Goal: Transaction & Acquisition: Obtain resource

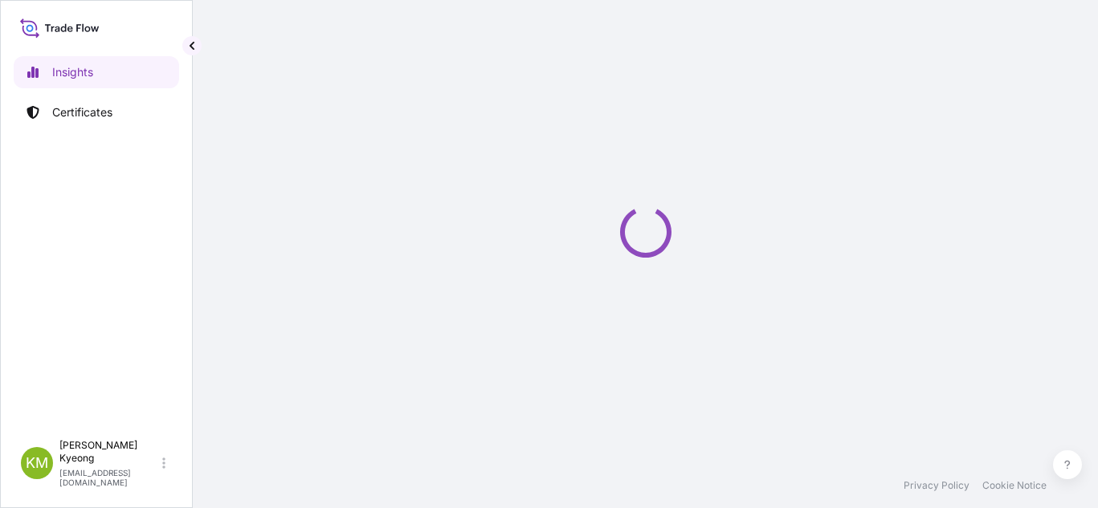
select select "2025"
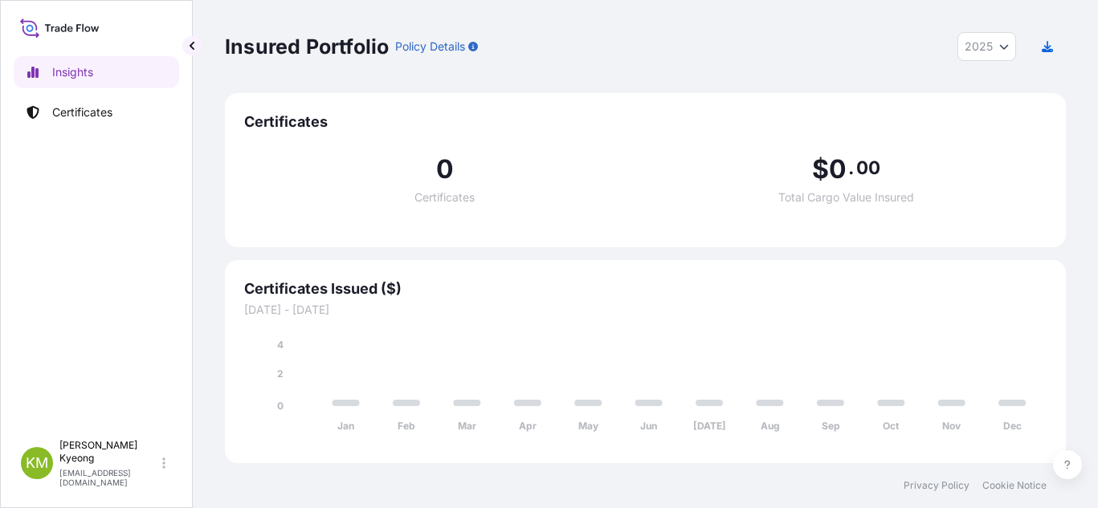
click at [985, 146] on div "0 Certificates $ 0 . 00 Total Cargo Value Insured" at bounding box center [645, 180] width 802 height 96
click at [115, 108] on link "Certificates" at bounding box center [96, 112] width 165 height 32
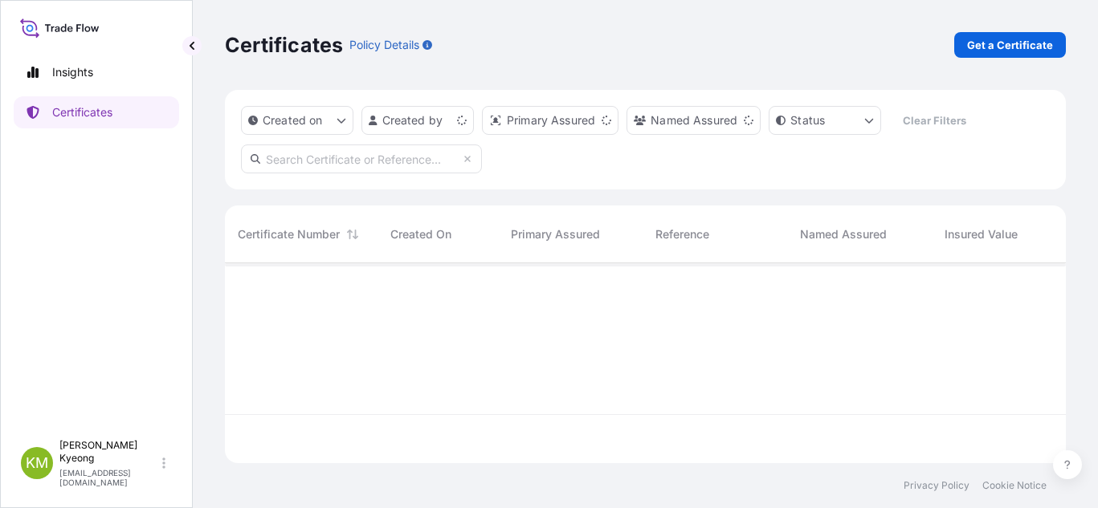
scroll to position [197, 829]
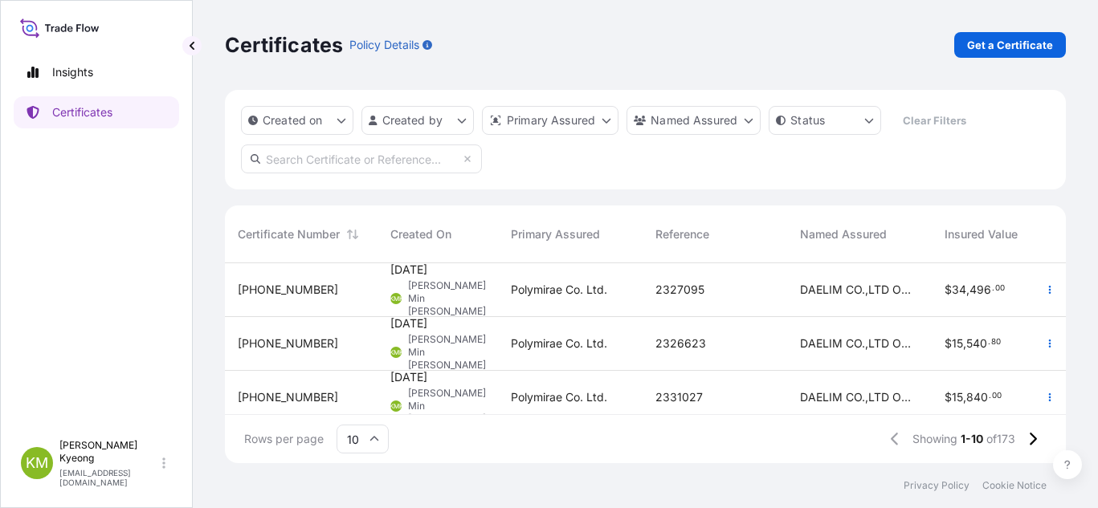
click at [1014, 54] on link "Get a Certificate" at bounding box center [1010, 45] width 112 height 26
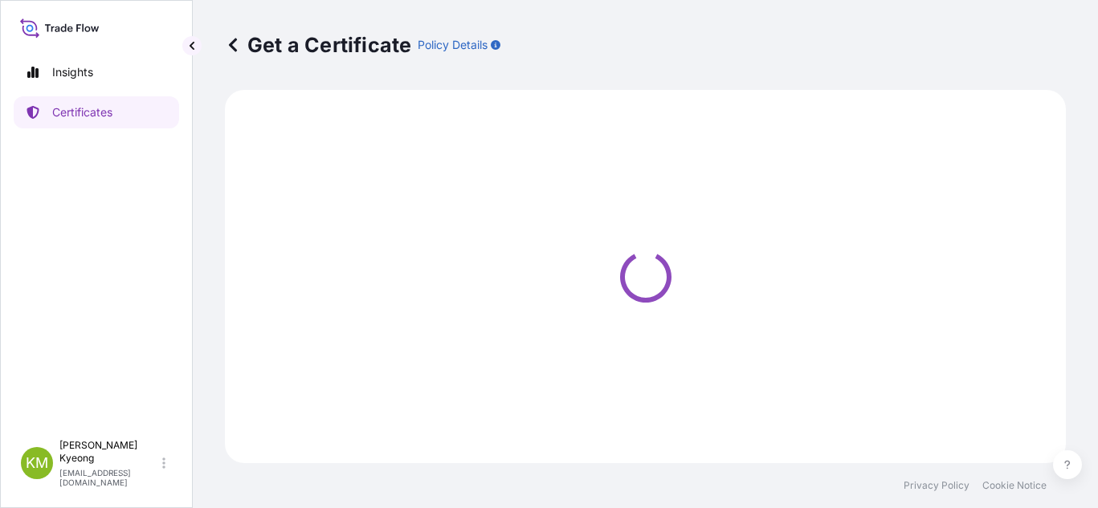
select select "Sea"
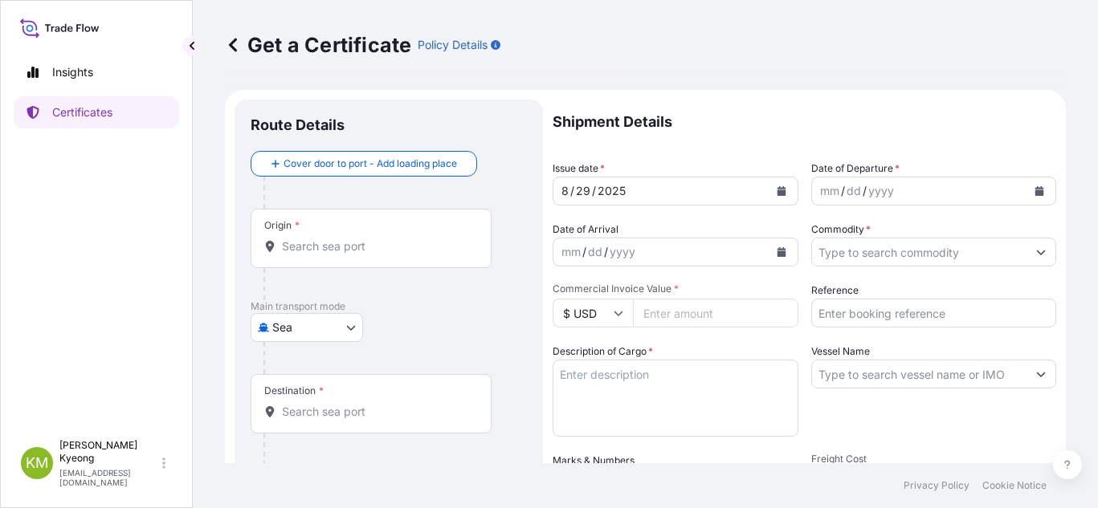
click at [312, 251] on input "Origin *" at bounding box center [376, 246] width 189 height 16
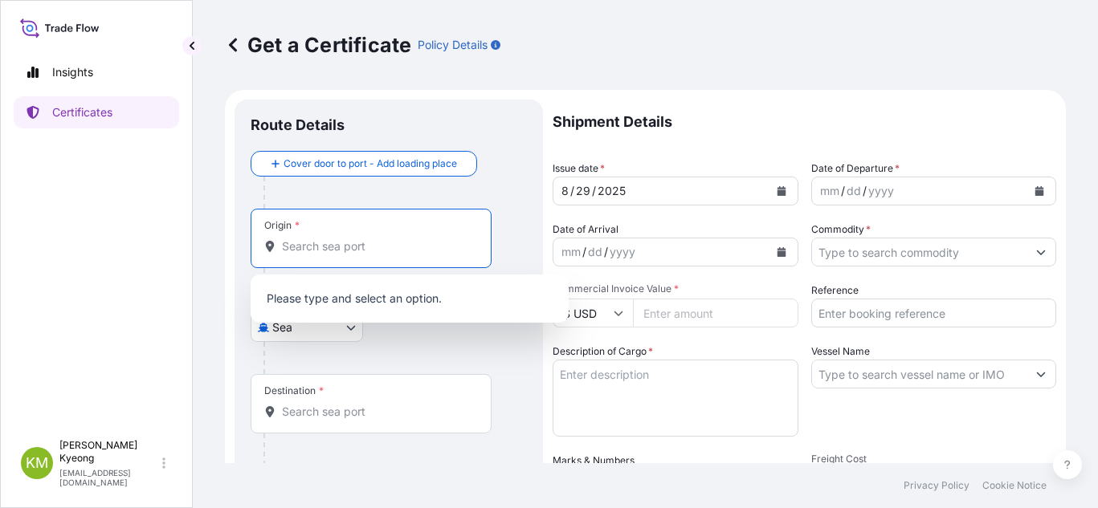
type input "j"
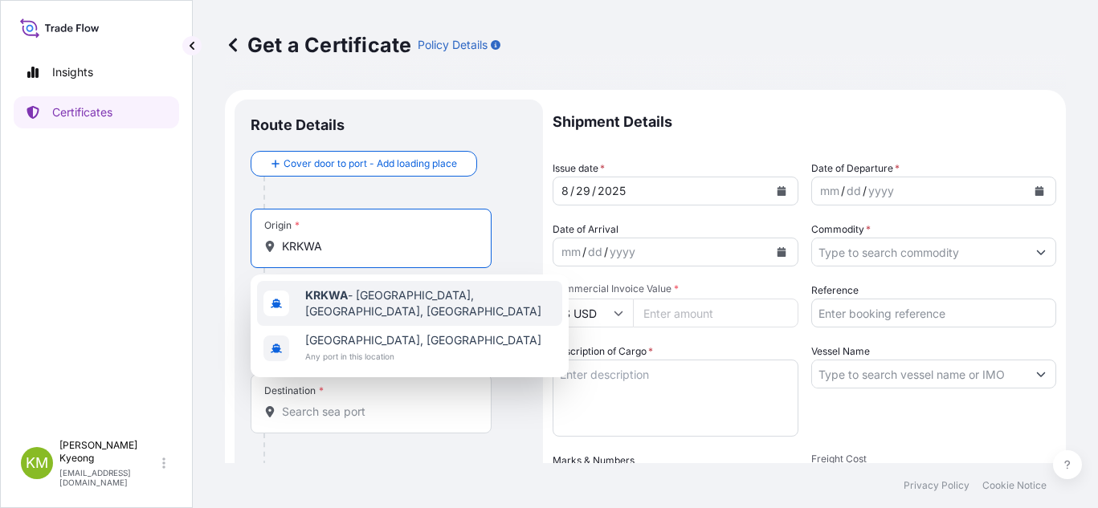
click at [316, 299] on b "KRKWA" at bounding box center [326, 295] width 43 height 14
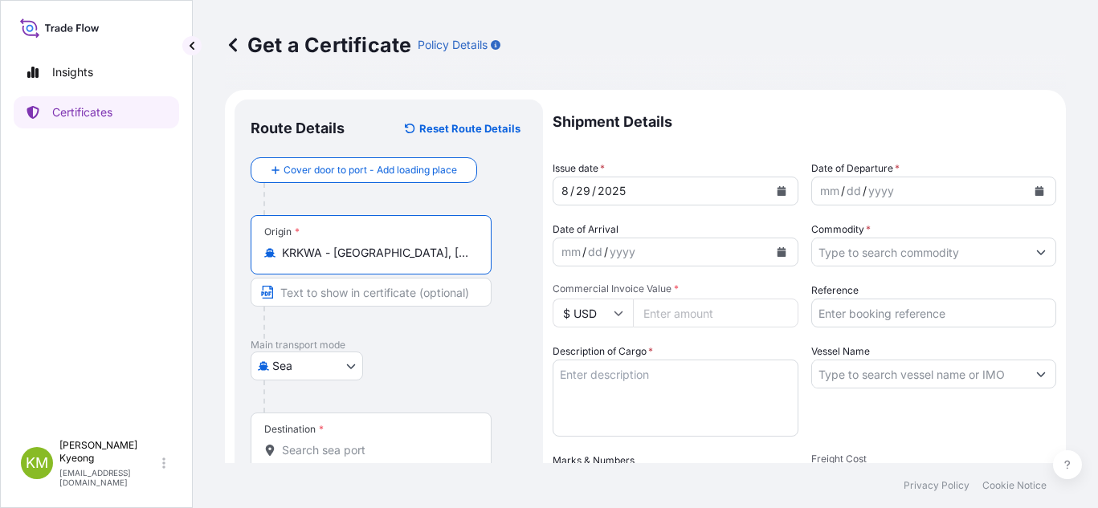
type input "KRKWA - [GEOGRAPHIC_DATA], [GEOGRAPHIC_DATA], [GEOGRAPHIC_DATA]"
click at [340, 444] on input "Destination *" at bounding box center [376, 450] width 189 height 16
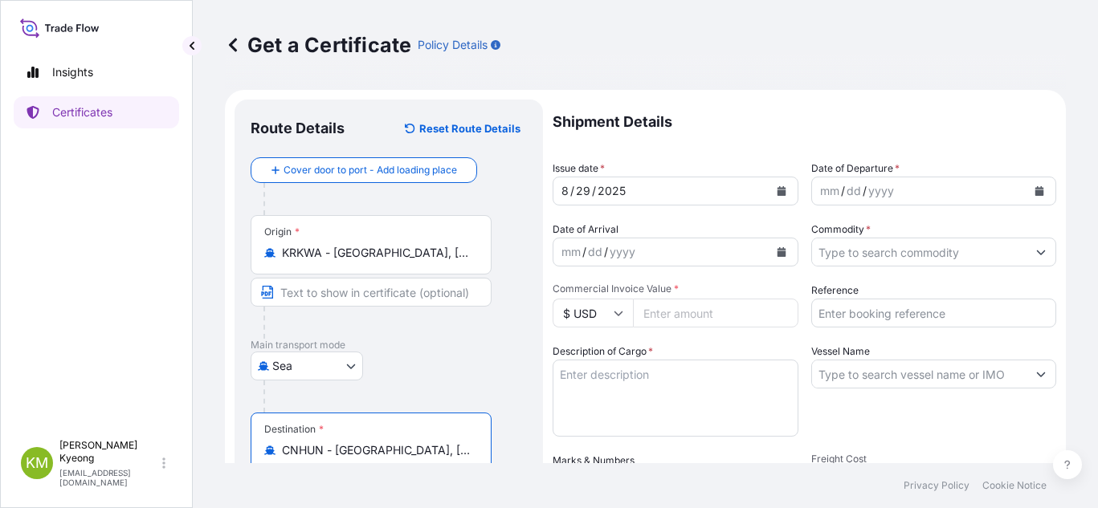
type input "CNHUN - [GEOGRAPHIC_DATA], [GEOGRAPHIC_DATA]"
click at [1035, 194] on icon "Calendar" at bounding box center [1039, 191] width 9 height 10
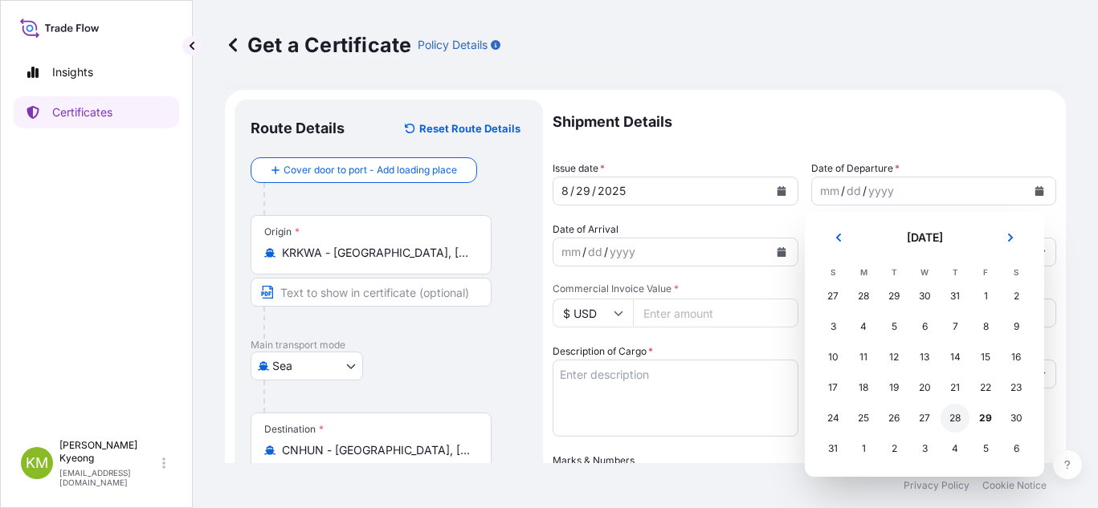
click at [953, 419] on div "28" at bounding box center [954, 418] width 29 height 29
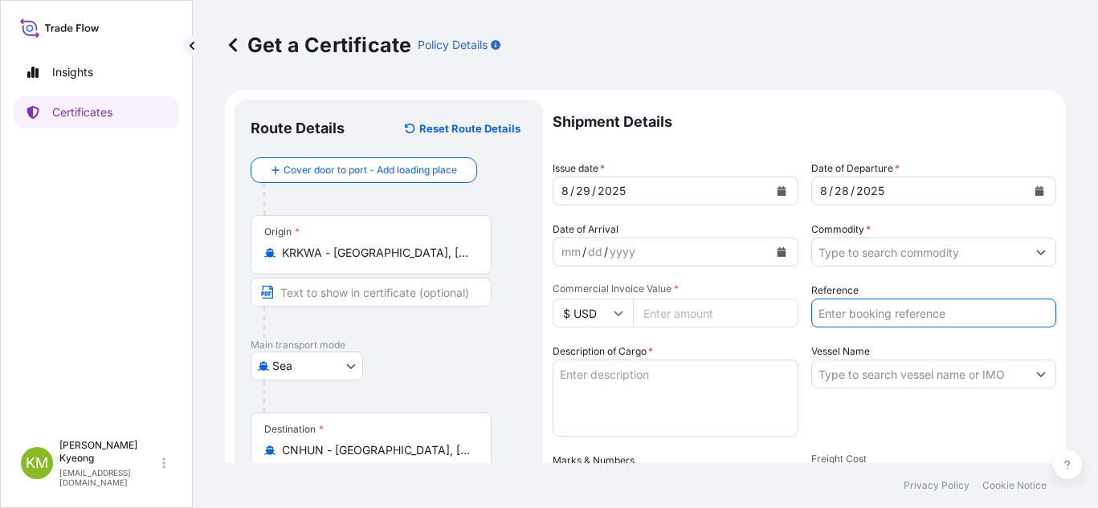
click at [863, 318] on input "Reference" at bounding box center [934, 313] width 246 height 29
paste input "2327096"
type input "2327096"
click at [940, 259] on input "Commodity *" at bounding box center [919, 252] width 215 height 29
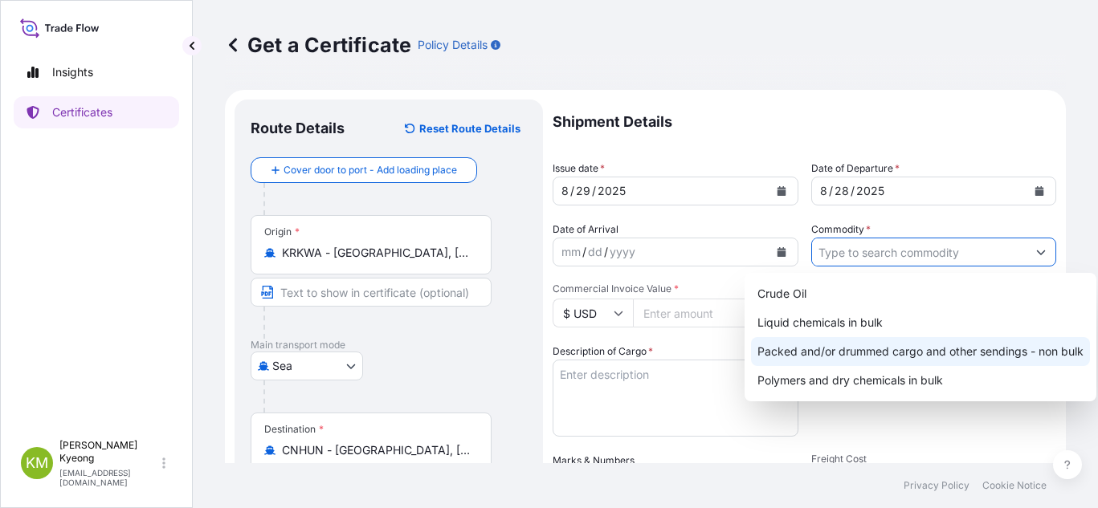
click at [955, 359] on div "Packed and/or drummed cargo and other sendings - non bulk" at bounding box center [920, 351] width 339 height 29
type input "Packed and/or drummed cargo and other sendings - non bulk"
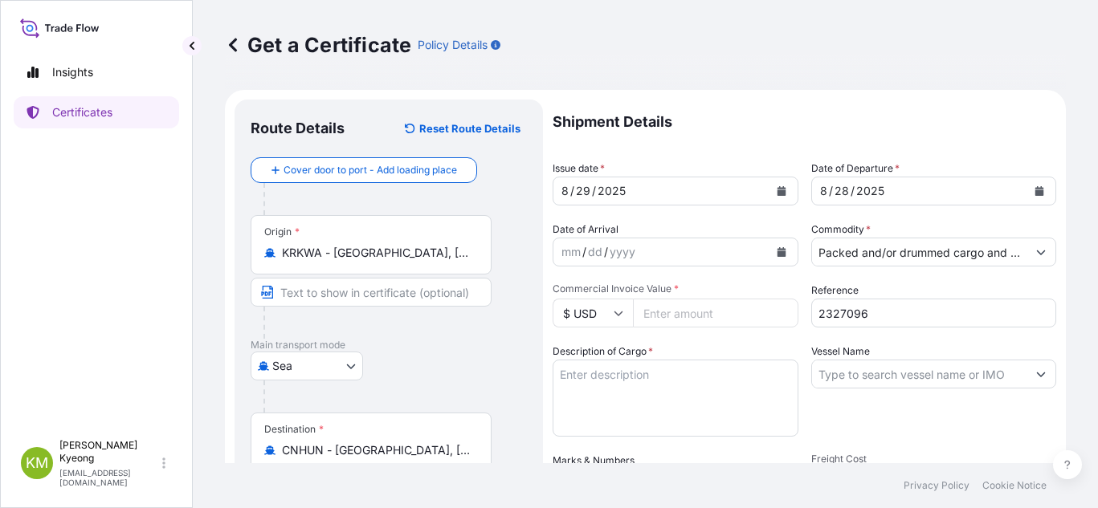
click at [977, 423] on div "Vessel Name" at bounding box center [934, 390] width 246 height 93
click at [690, 316] on input "Commercial Invoice Value *" at bounding box center [715, 313] width 165 height 29
type input "108480"
click at [684, 385] on textarea "Description of Cargo *" at bounding box center [675, 398] width 246 height 77
click at [943, 361] on input "Vessel Name" at bounding box center [919, 374] width 215 height 29
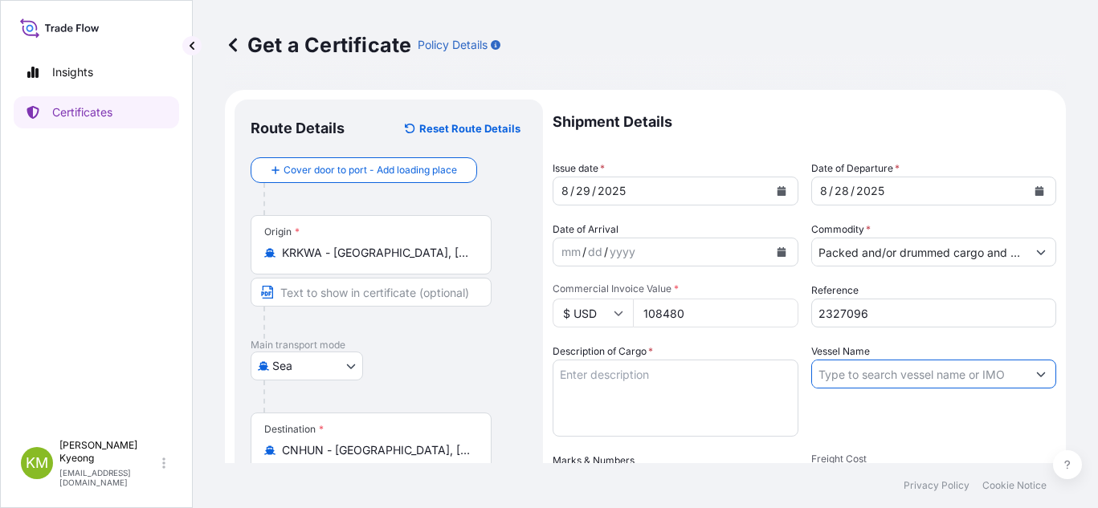
paste input "KMTC [GEOGRAPHIC_DATA] 2510S"
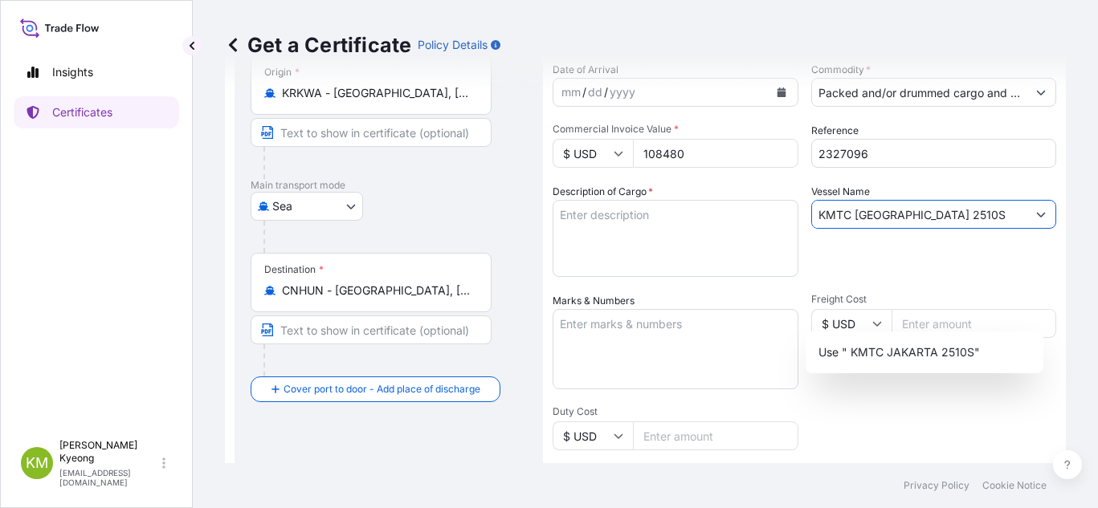
scroll to position [161, 0]
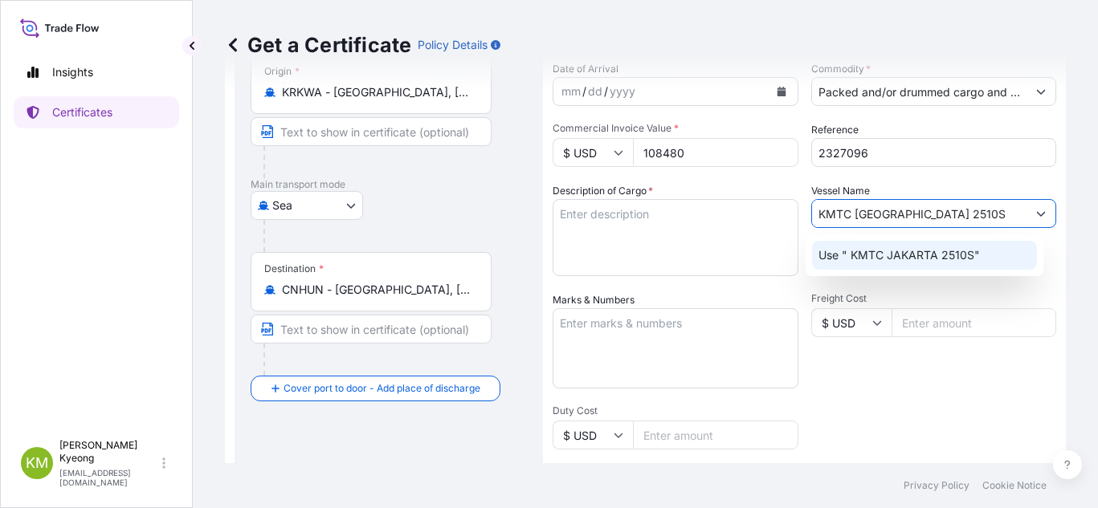
click at [877, 255] on p "Use " KMTC JAKARTA 2510S"" at bounding box center [898, 255] width 161 height 16
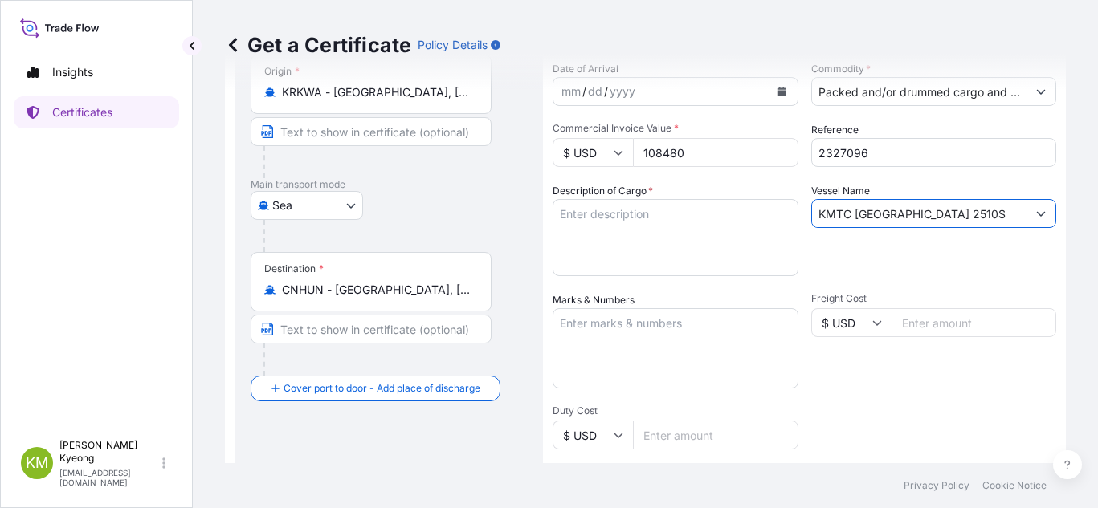
type input "KMTC [GEOGRAPHIC_DATA] 2510S"
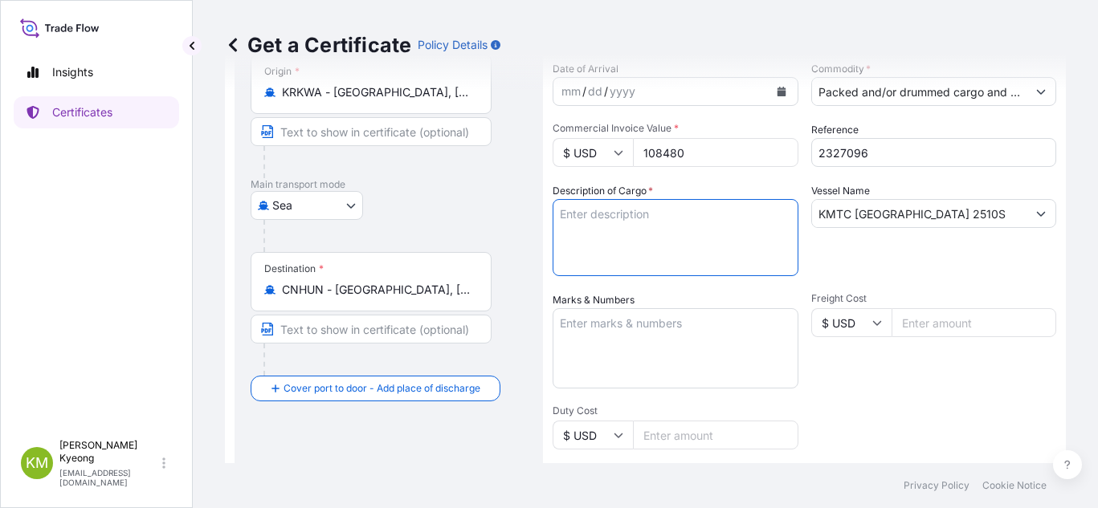
click at [602, 230] on textarea "Description of Cargo *" at bounding box center [675, 237] width 246 height 77
paste textarea "'POLYPROPYLENE HP552R QTY: 96MT"
click at [564, 214] on textarea "'POLYPROPYLENE HP552R QTY: 96MT" at bounding box center [675, 237] width 246 height 77
type textarea "POLYPROPYLENE HP552R QTY: 96MT"
click at [685, 346] on textarea "Marks & Numbers" at bounding box center [675, 348] width 246 height 80
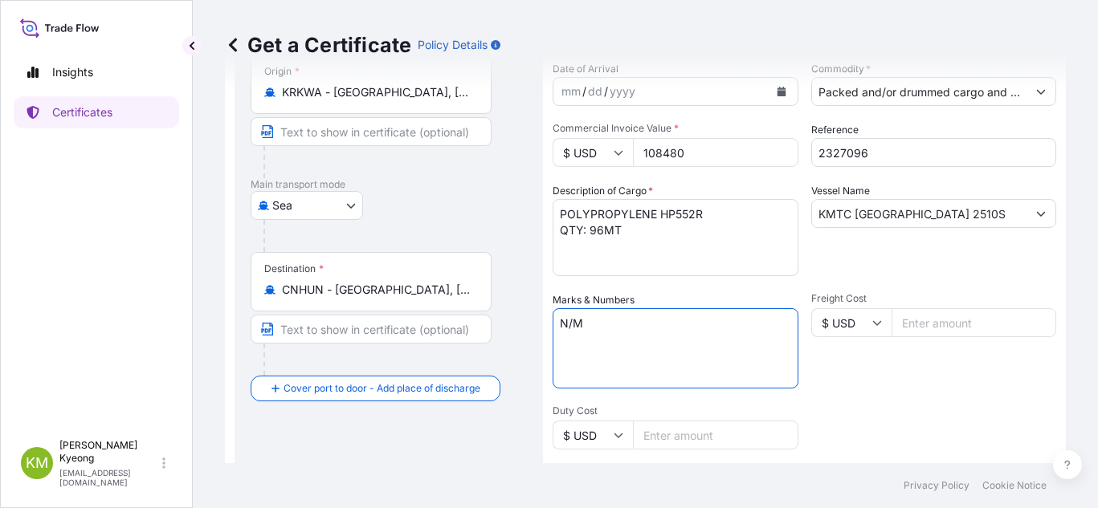
type textarea "N/M"
click at [984, 360] on div "Freight Cost $ USD" at bounding box center [934, 340] width 246 height 96
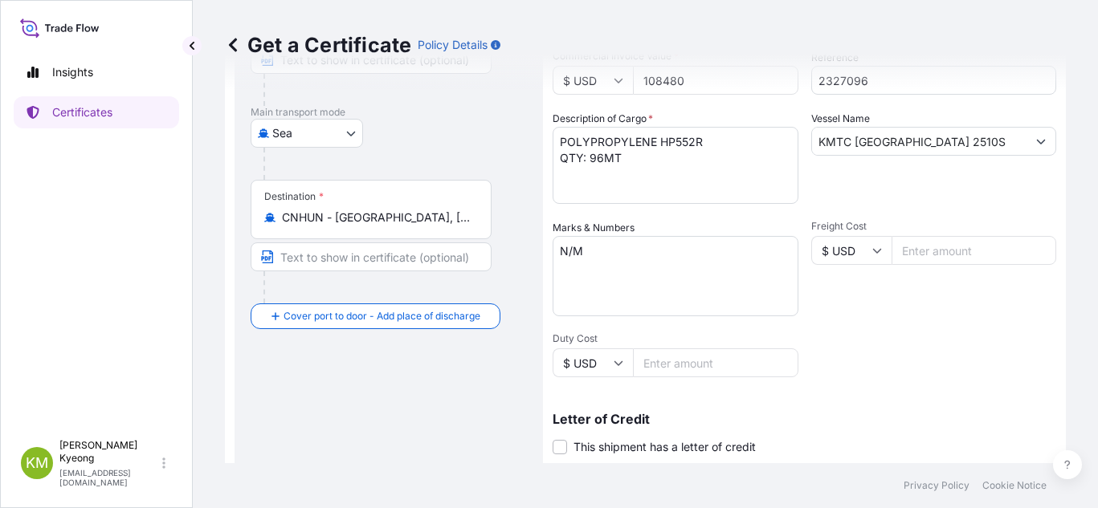
scroll to position [401, 0]
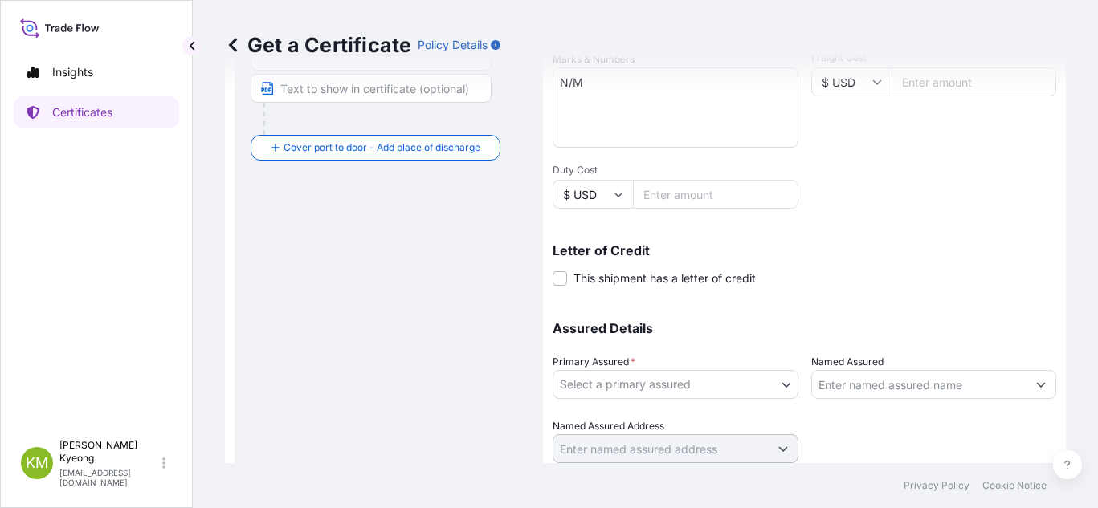
click at [634, 377] on body "Insights Certificates [PERSON_NAME] Min [PERSON_NAME] [EMAIL_ADDRESS][DOMAIN_NA…" at bounding box center [549, 254] width 1098 height 508
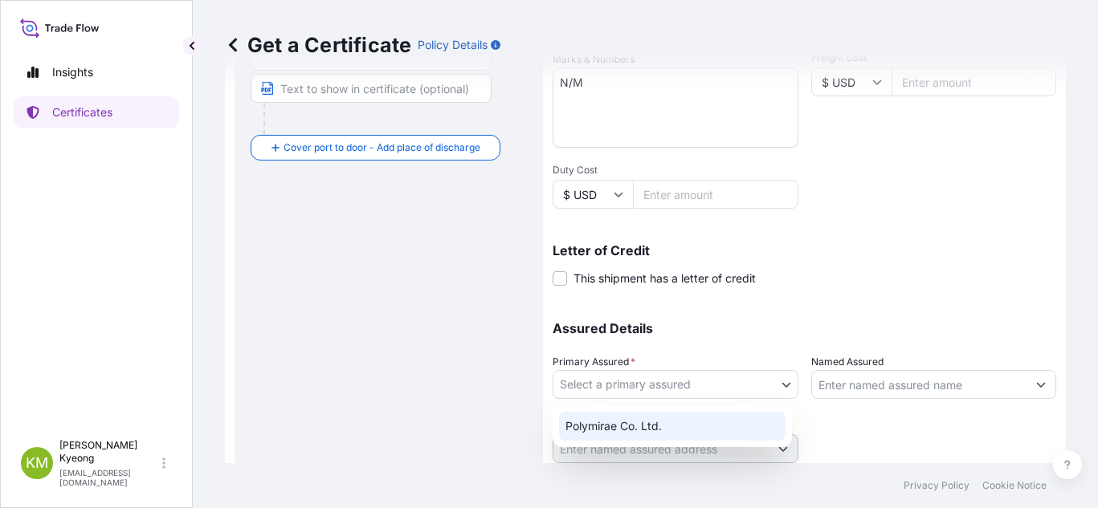
click at [634, 430] on div "Polymirae Co. Ltd." at bounding box center [672, 426] width 226 height 29
select select "32021"
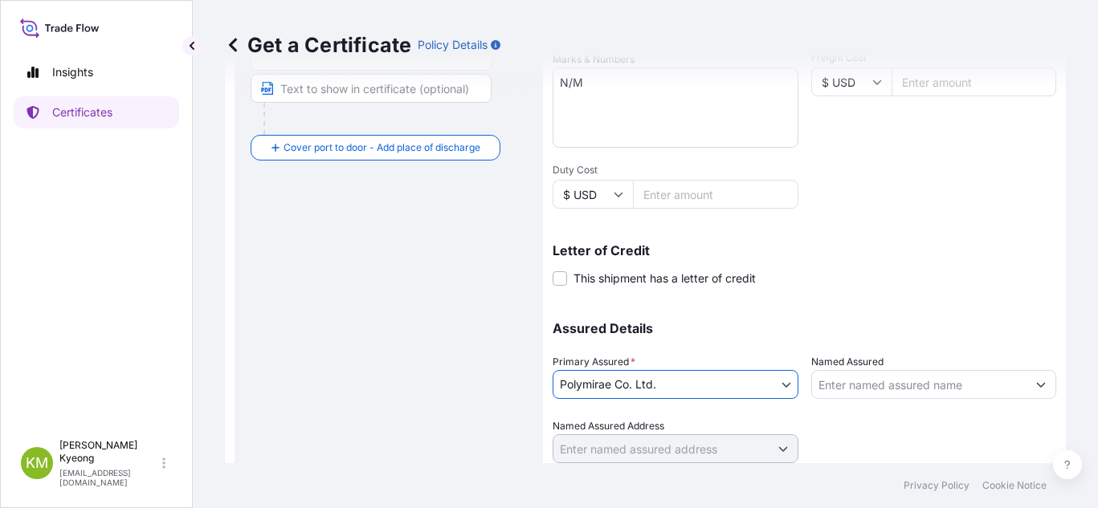
click at [865, 381] on input "Named Assured" at bounding box center [919, 384] width 215 height 29
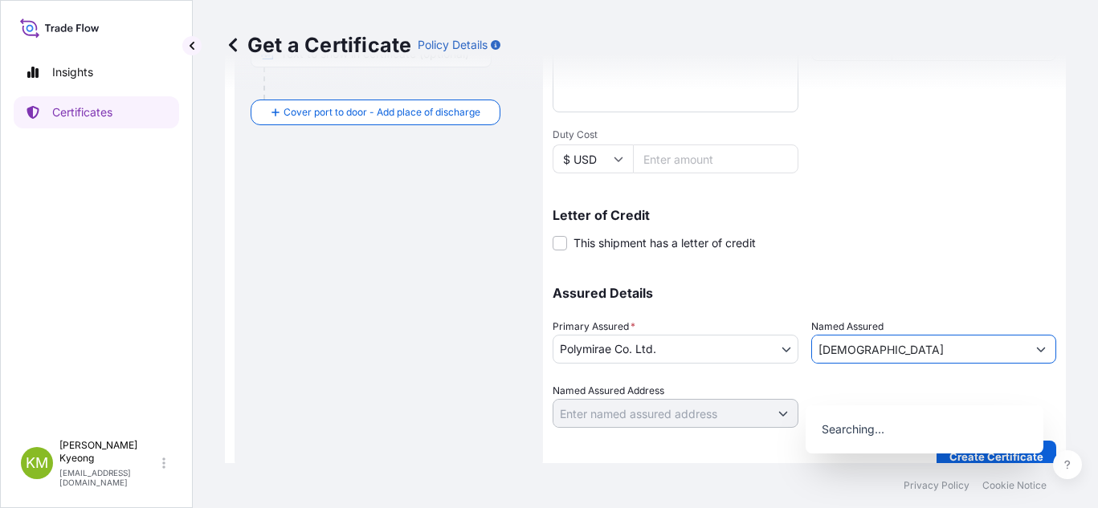
scroll to position [456, 0]
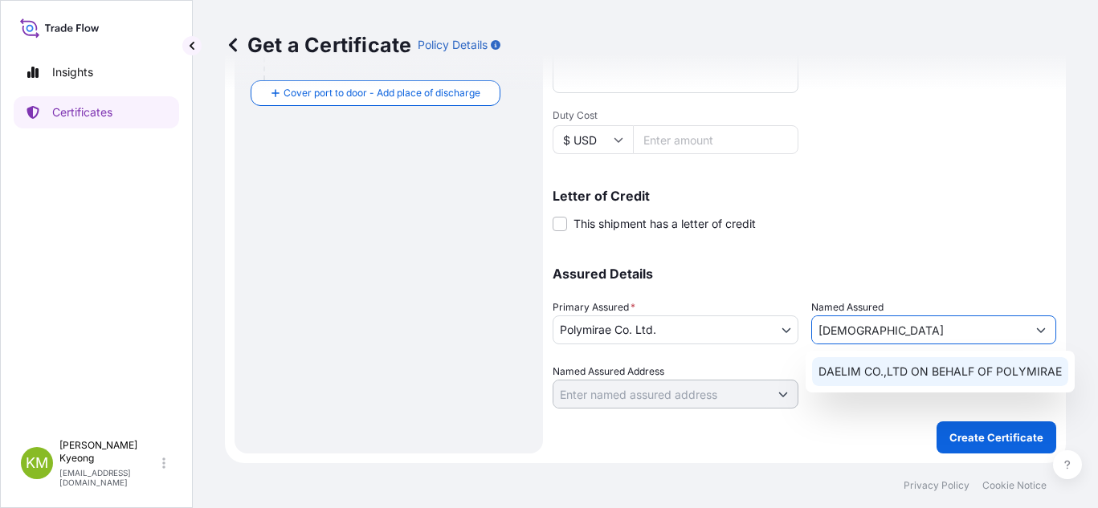
click at [866, 363] on div "DAELIM CO.,LTD ON BEHALF OF POLYMIRAE" at bounding box center [940, 371] width 256 height 29
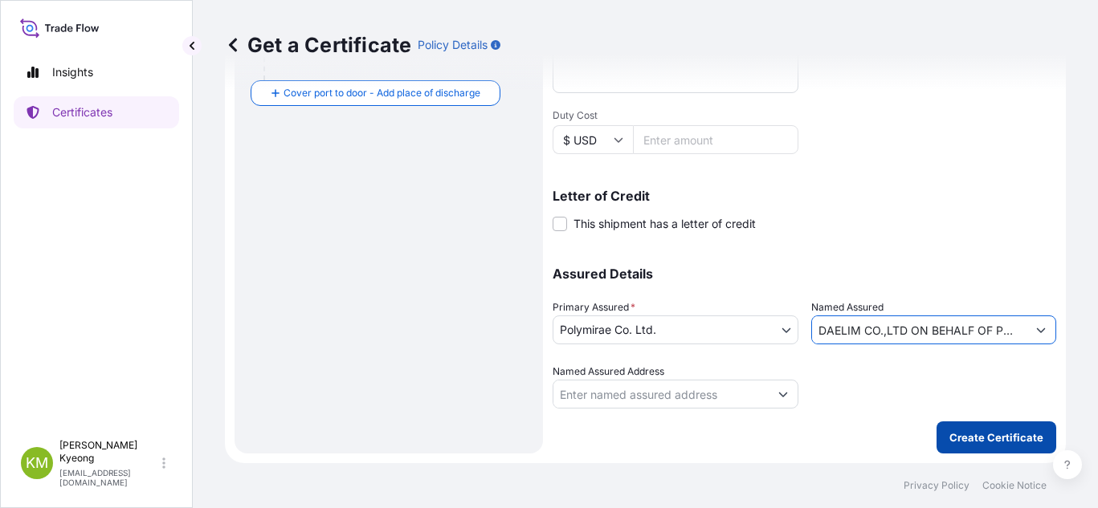
type input "DAELIM CO.,LTD ON BEHALF OF POLYMIRAE"
click at [970, 430] on p "Create Certificate" at bounding box center [996, 438] width 94 height 16
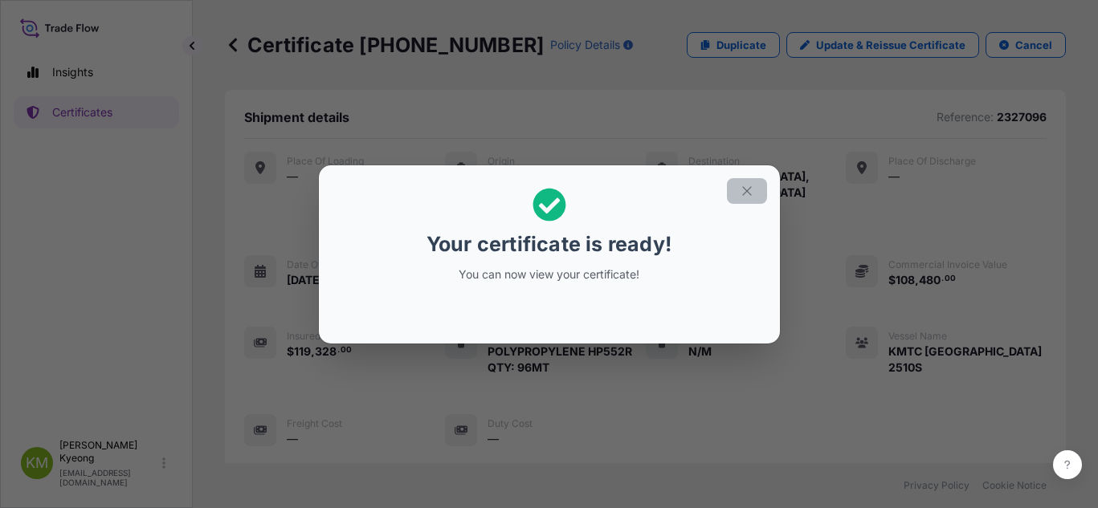
click at [744, 193] on icon "button" at bounding box center [746, 191] width 14 height 14
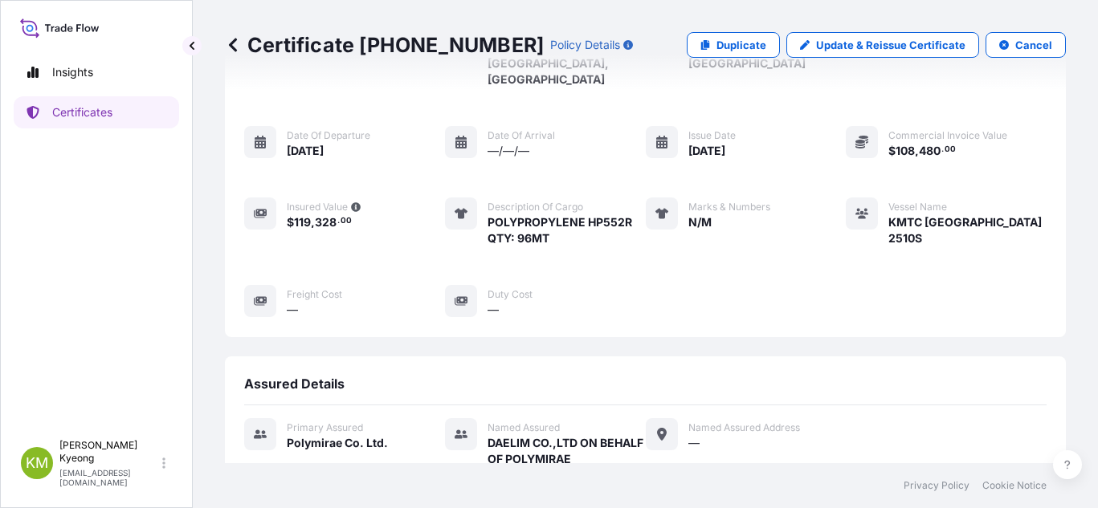
scroll to position [467, 0]
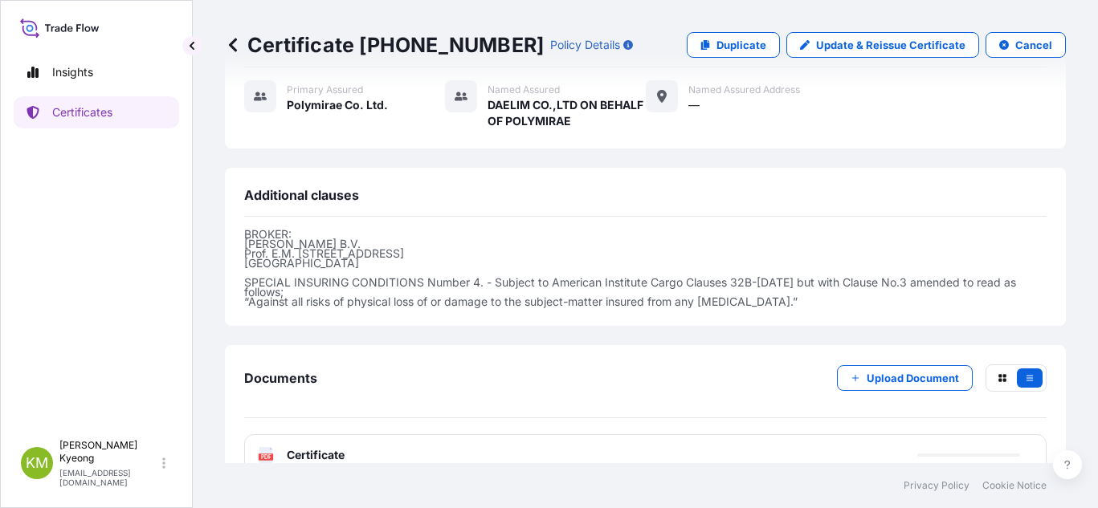
click at [380, 434] on div "PDF Certificate" at bounding box center [645, 455] width 802 height 42
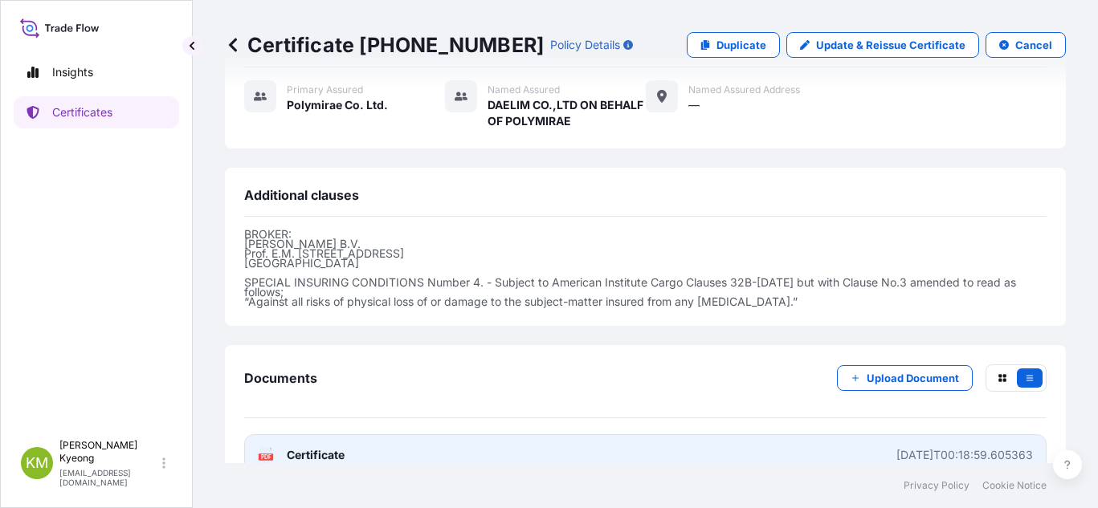
click at [348, 434] on link "PDF Certificate [DATE]T00:18:59.605363" at bounding box center [645, 455] width 802 height 42
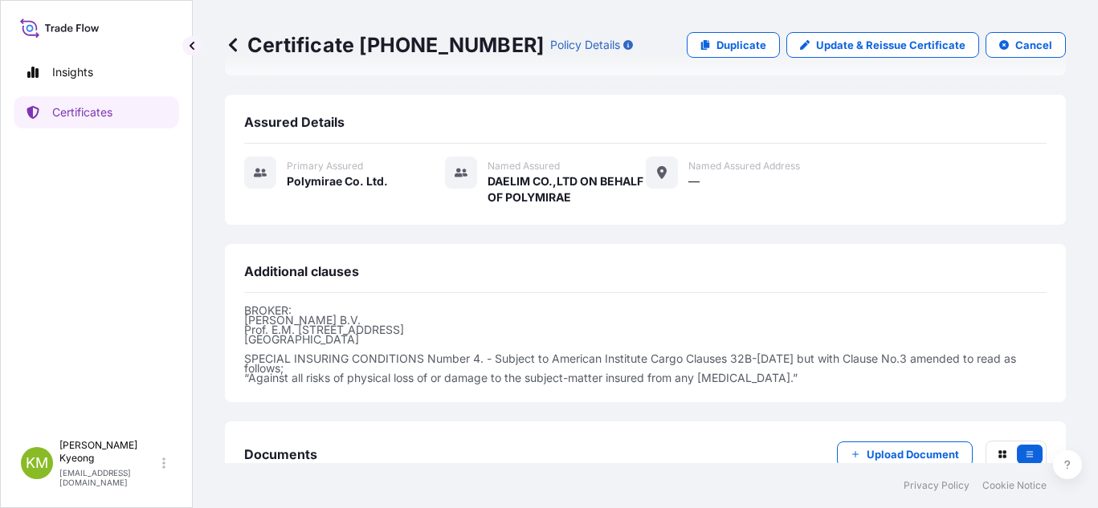
scroll to position [307, 0]
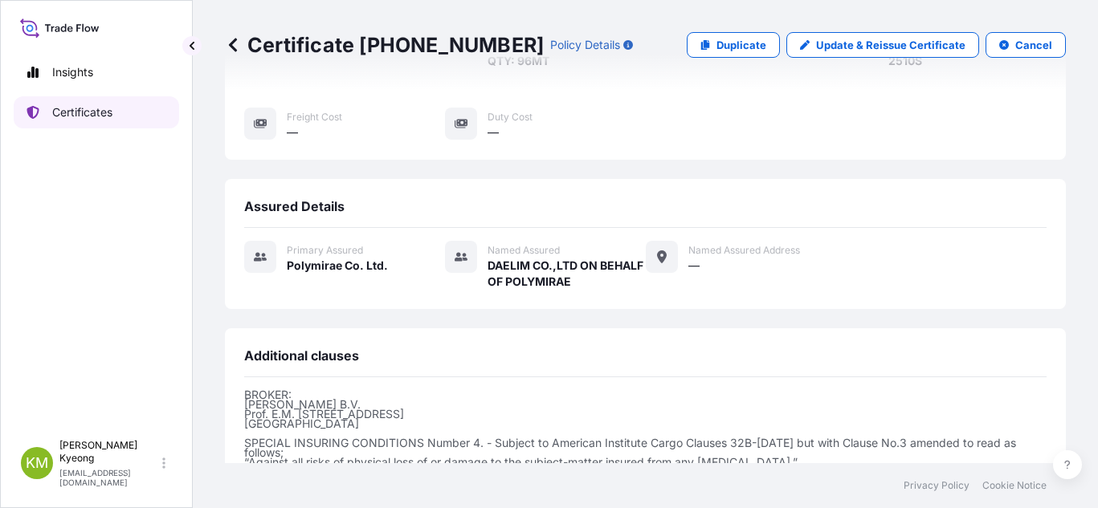
click at [101, 119] on p "Certificates" at bounding box center [82, 112] width 60 height 16
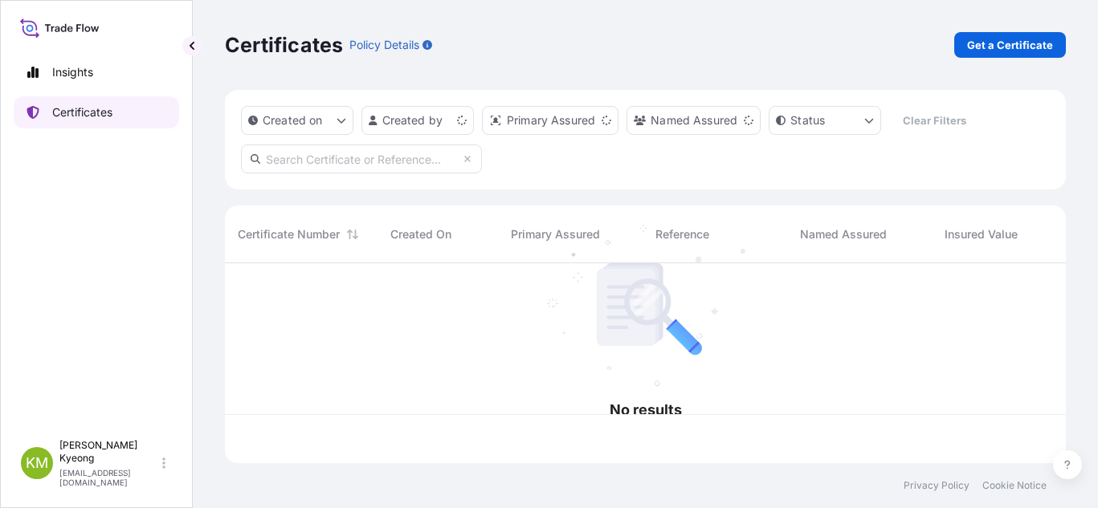
scroll to position [197, 829]
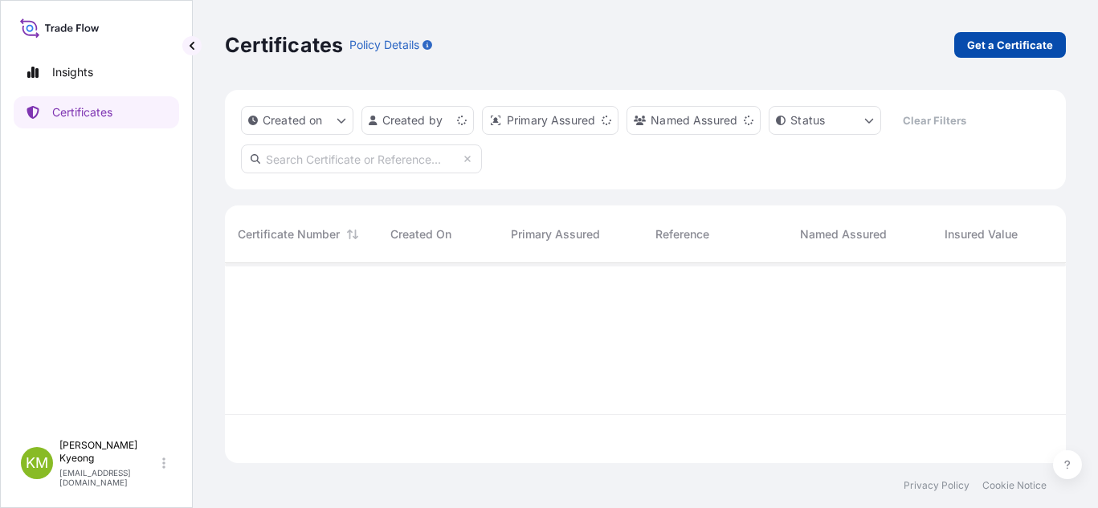
click at [984, 55] on link "Get a Certificate" at bounding box center [1010, 45] width 112 height 26
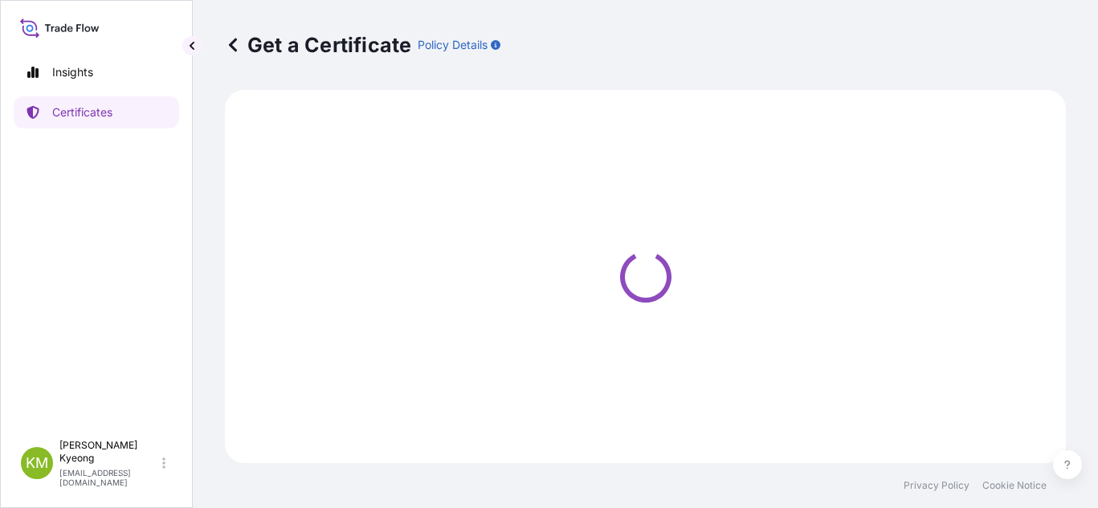
select select "Sea"
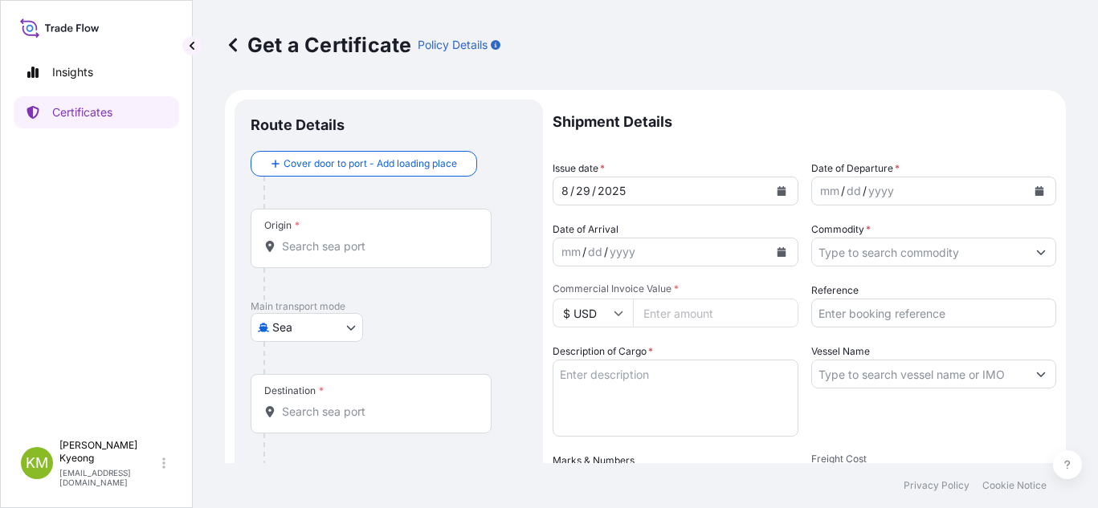
click at [348, 242] on input "Origin *" at bounding box center [376, 246] width 189 height 16
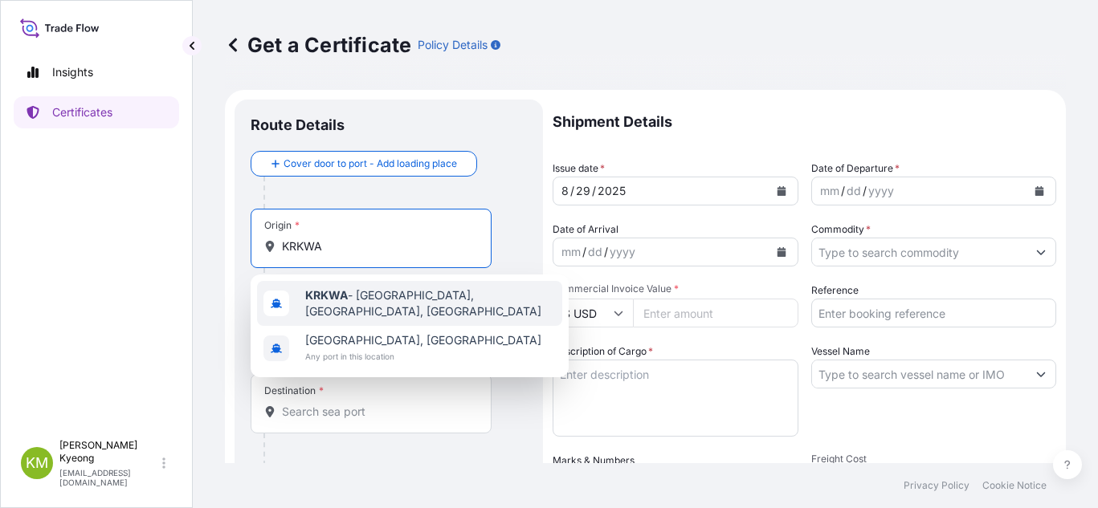
click at [365, 305] on span "KRKWA - [GEOGRAPHIC_DATA], [GEOGRAPHIC_DATA], [GEOGRAPHIC_DATA]" at bounding box center [430, 303] width 251 height 32
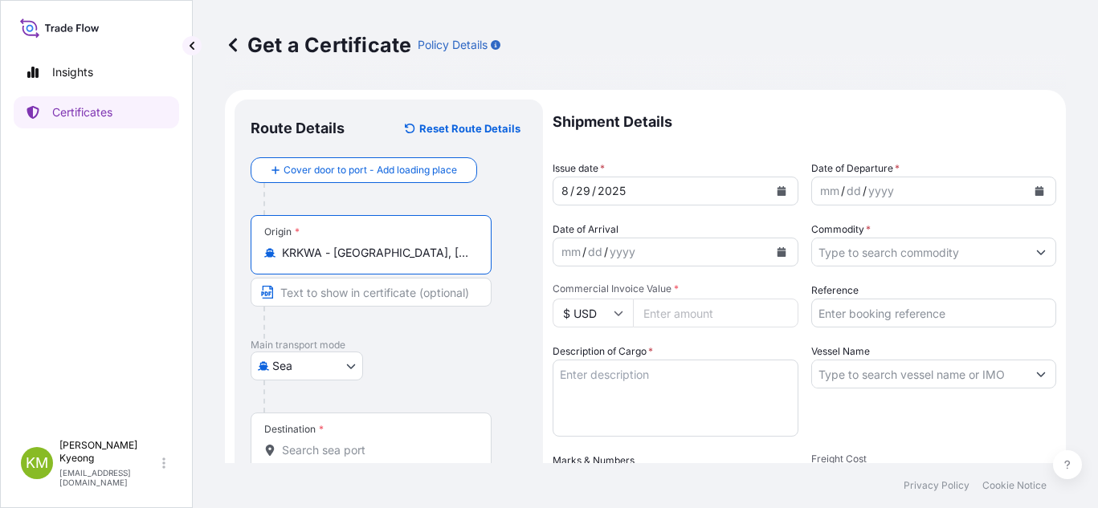
type input "KRKWA - [GEOGRAPHIC_DATA], [GEOGRAPHIC_DATA], [GEOGRAPHIC_DATA]"
click at [348, 442] on div "Destination *" at bounding box center [371, 442] width 241 height 59
click at [348, 442] on input "Destination *" at bounding box center [376, 450] width 189 height 16
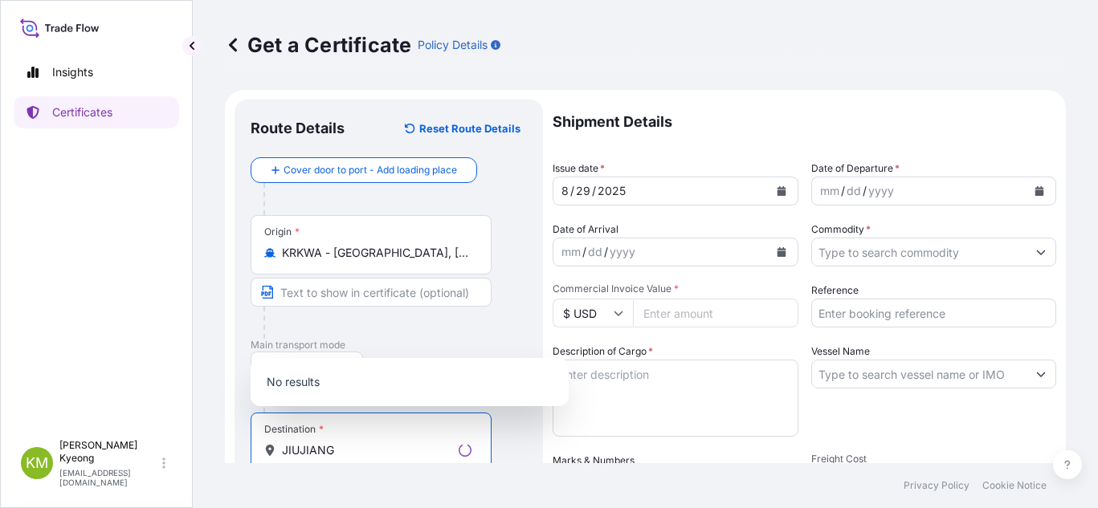
scroll to position [241, 0]
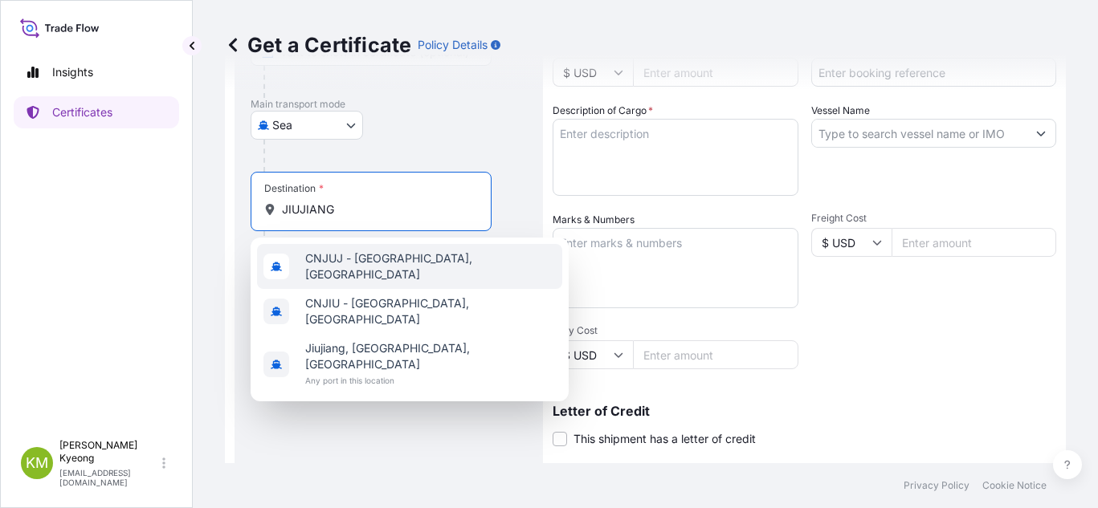
click at [361, 257] on span "CNJUJ - [GEOGRAPHIC_DATA], [GEOGRAPHIC_DATA]" at bounding box center [430, 267] width 251 height 32
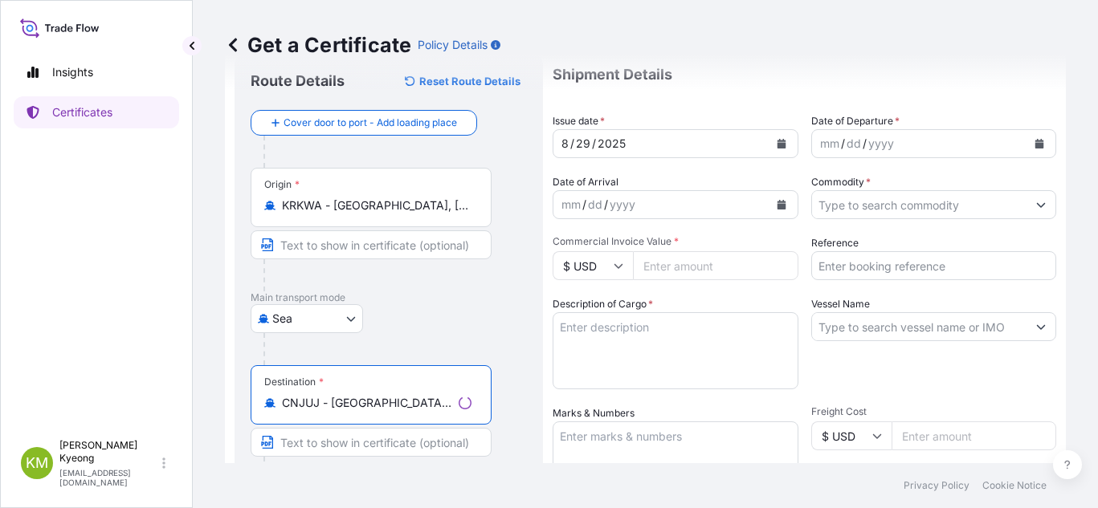
scroll to position [0, 0]
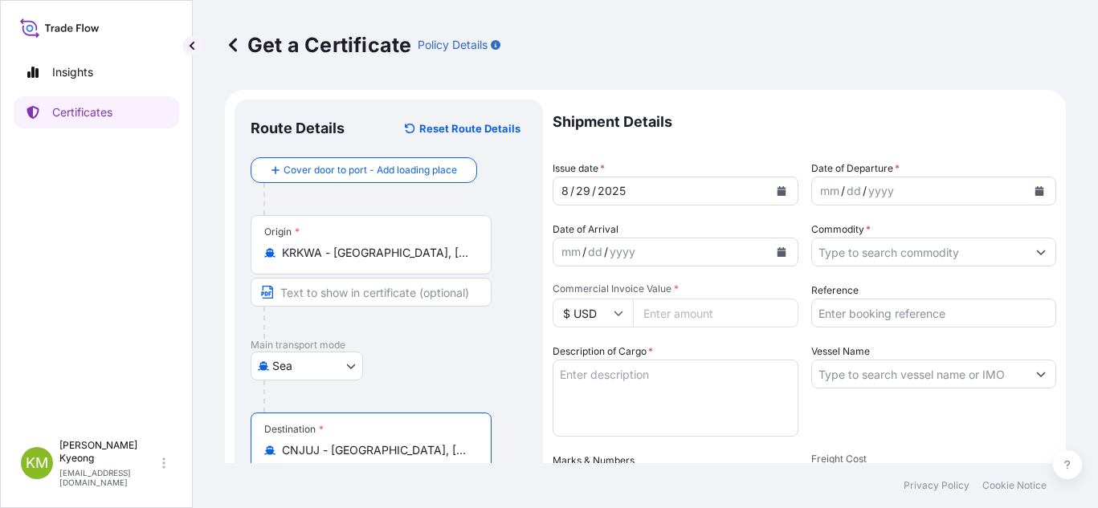
type input "CNJUJ - [GEOGRAPHIC_DATA], [GEOGRAPHIC_DATA]"
click at [1035, 188] on button "Calendar" at bounding box center [1039, 191] width 26 height 26
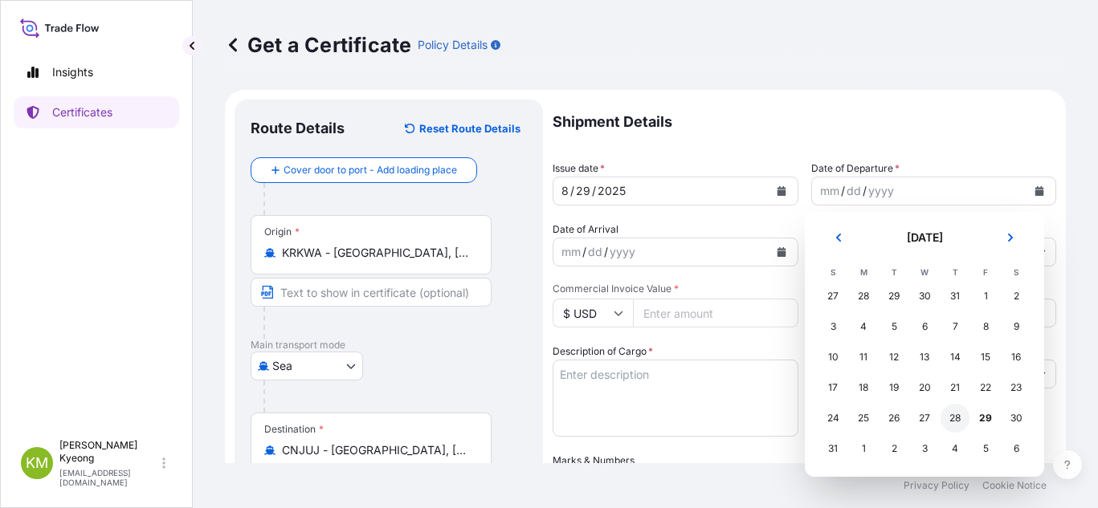
click at [958, 416] on div "28" at bounding box center [954, 418] width 29 height 29
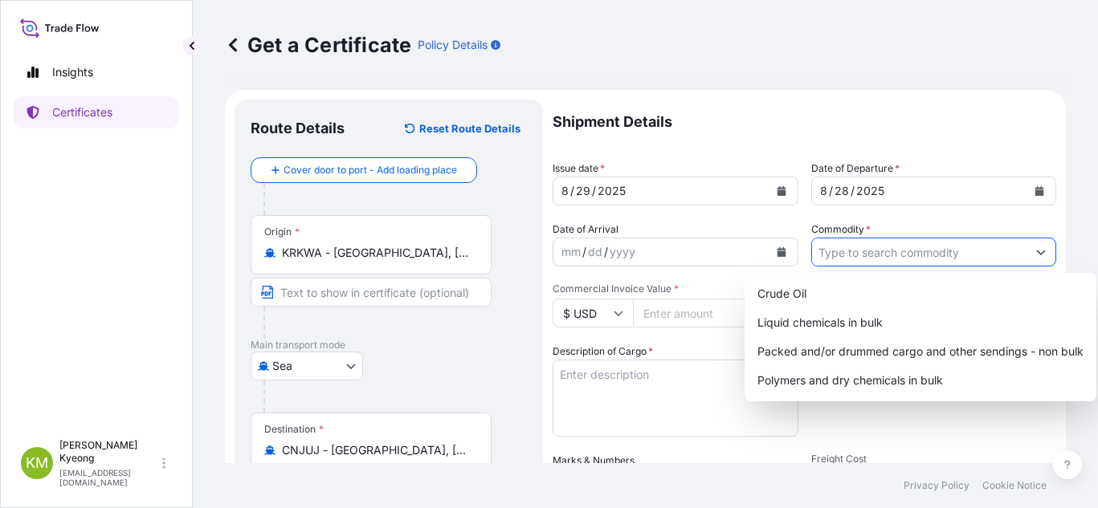
click at [889, 248] on input "Commodity *" at bounding box center [919, 252] width 215 height 29
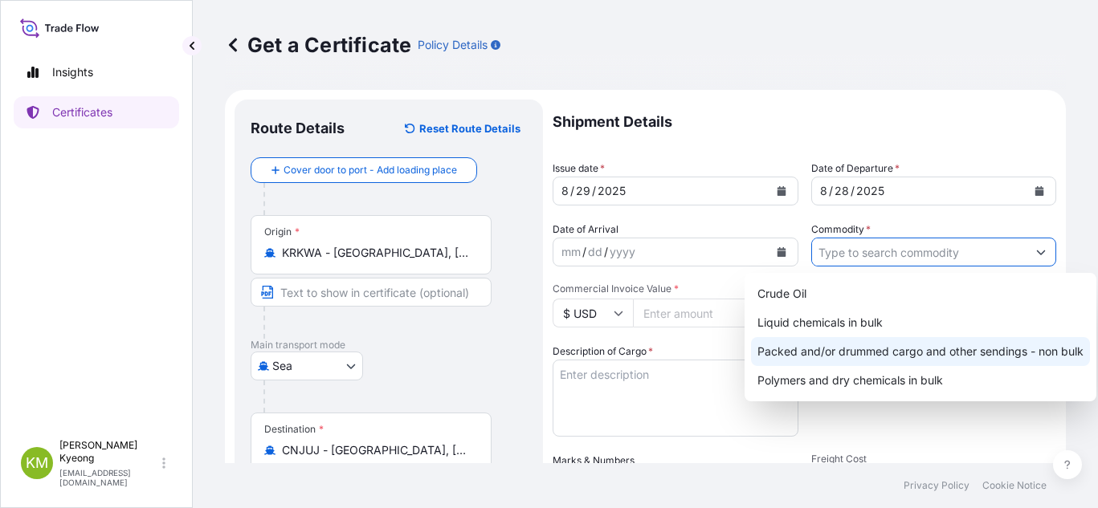
click at [890, 359] on div "Packed and/or drummed cargo and other sendings - non bulk" at bounding box center [920, 351] width 339 height 29
type input "Packed and/or drummed cargo and other sendings - non bulk"
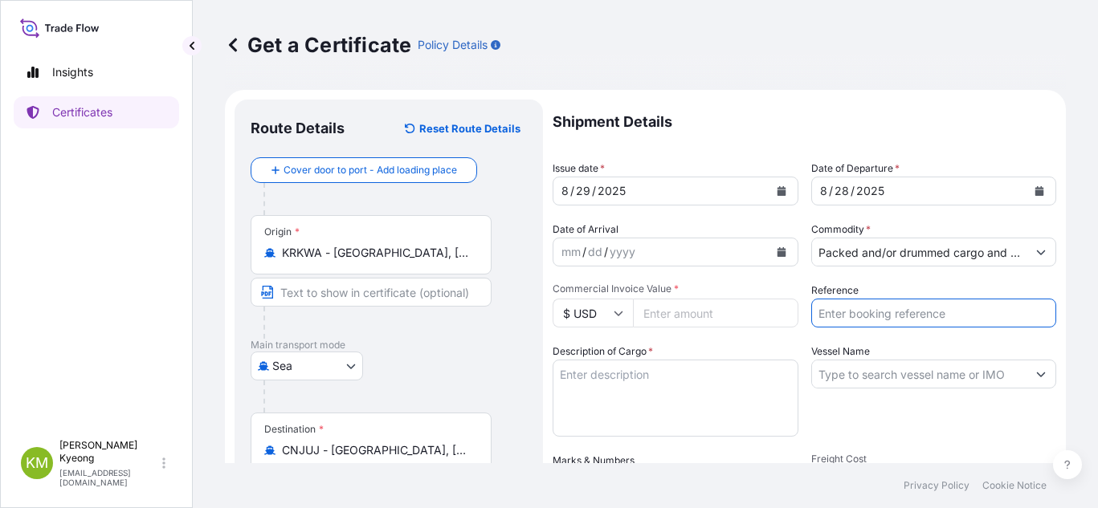
click at [857, 318] on input "Reference" at bounding box center [934, 313] width 246 height 29
paste input "2327077-2"
type input "2327077-2"
click at [998, 344] on div "Vessel Name" at bounding box center [934, 390] width 246 height 93
click at [670, 309] on input "Commercial Invoice Value *" at bounding box center [715, 313] width 165 height 29
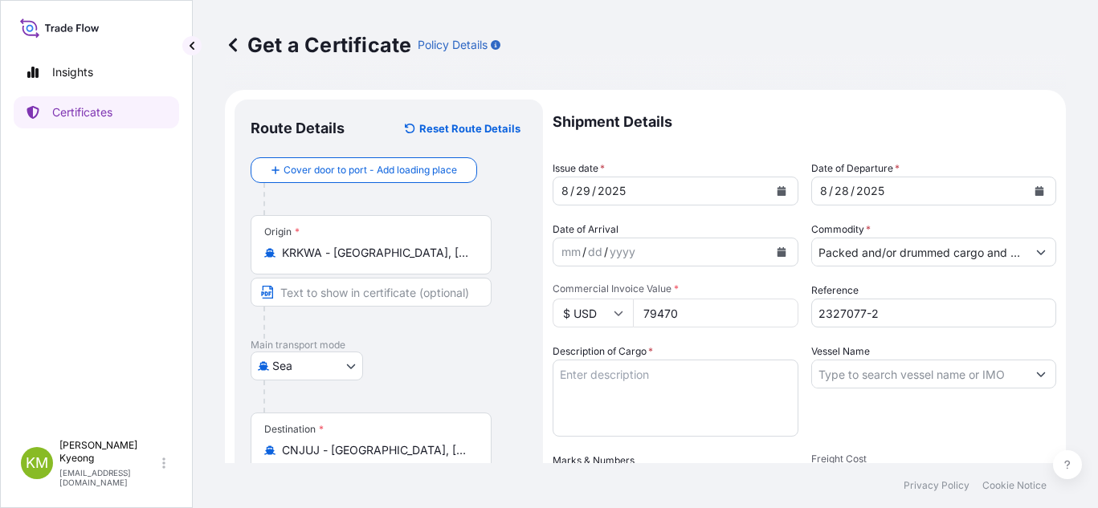
type input "79470"
click at [871, 375] on input "Vessel Name" at bounding box center [919, 374] width 215 height 29
paste input "KMTC [GEOGRAPHIC_DATA] 2510S"
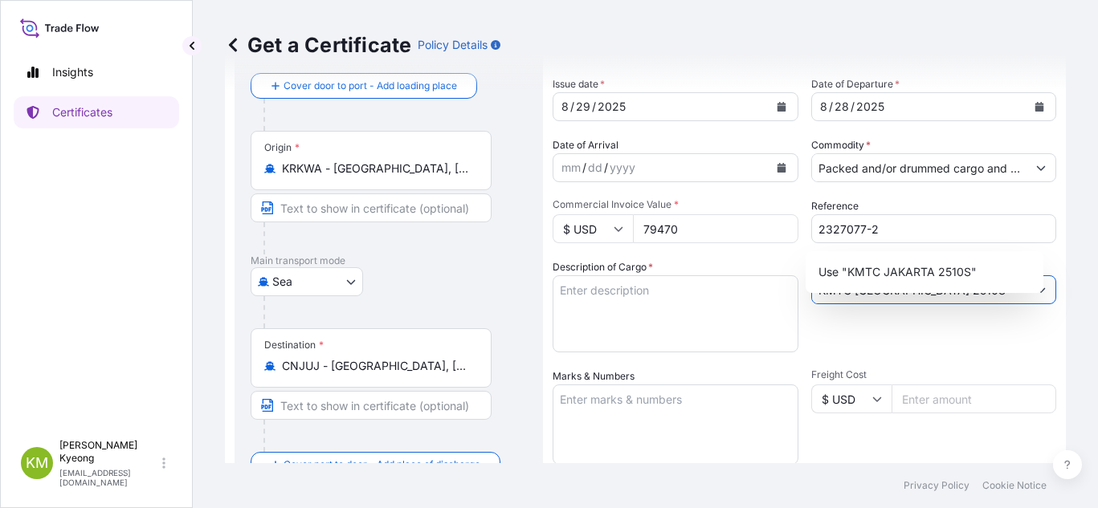
scroll to position [161, 0]
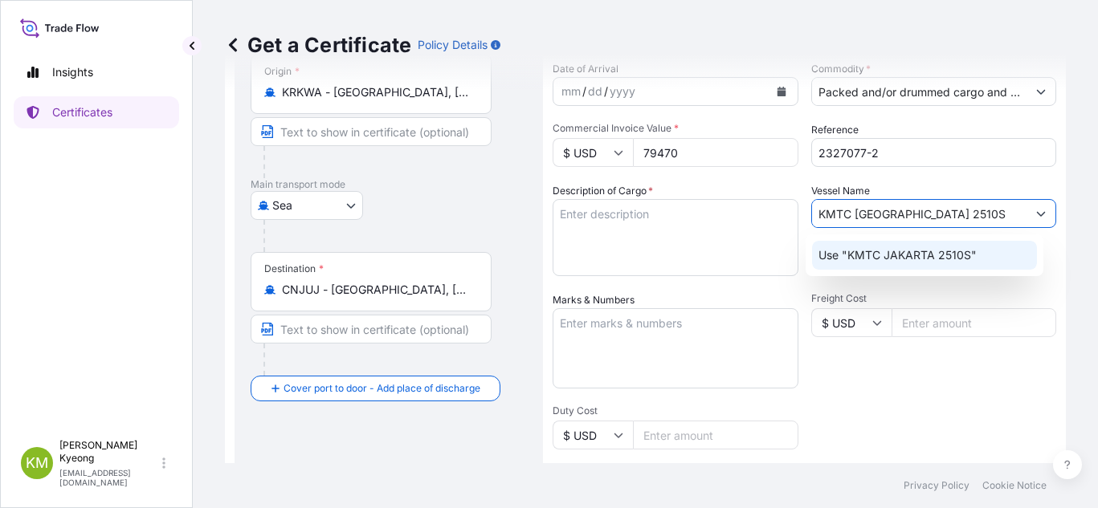
click at [873, 258] on p "Use "KMTC JAKARTA 2510S"" at bounding box center [897, 255] width 158 height 16
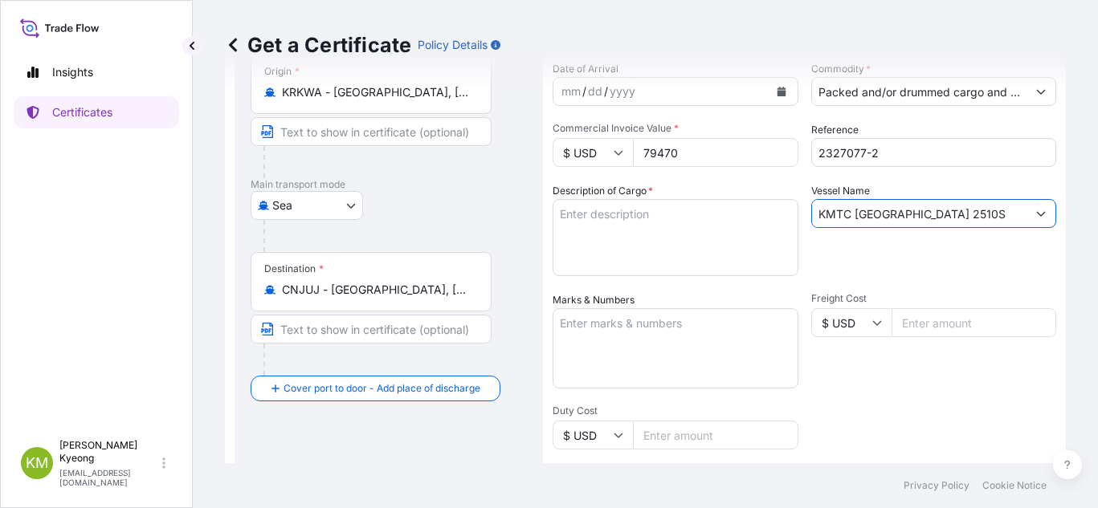
type input "KMTC [GEOGRAPHIC_DATA] 2510S"
click at [688, 230] on textarea "Description of Cargo *" at bounding box center [675, 237] width 246 height 77
click at [717, 334] on textarea "Marks & Numbers" at bounding box center [675, 348] width 246 height 80
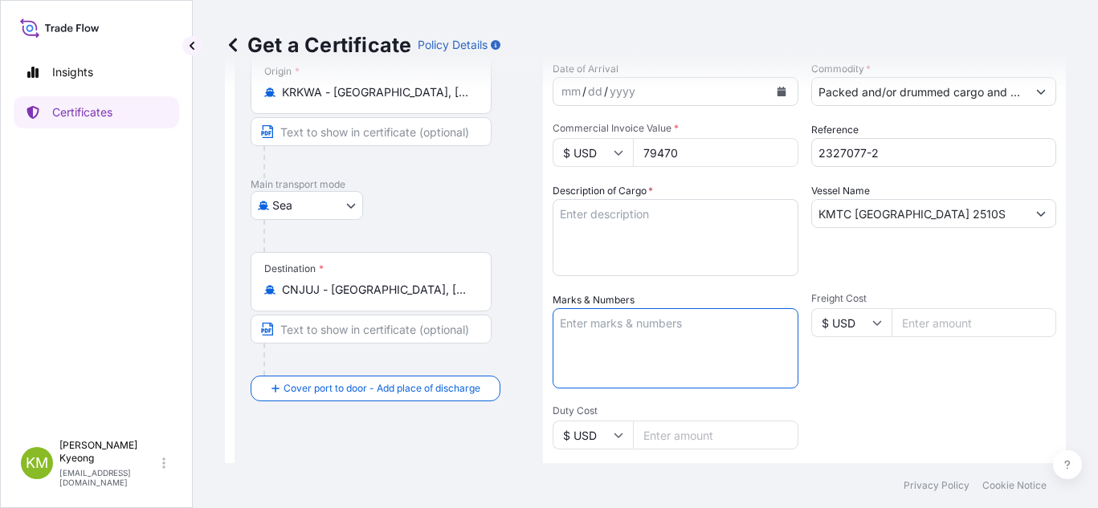
click at [604, 234] on textarea "Description of Cargo *" at bounding box center [675, 237] width 246 height 77
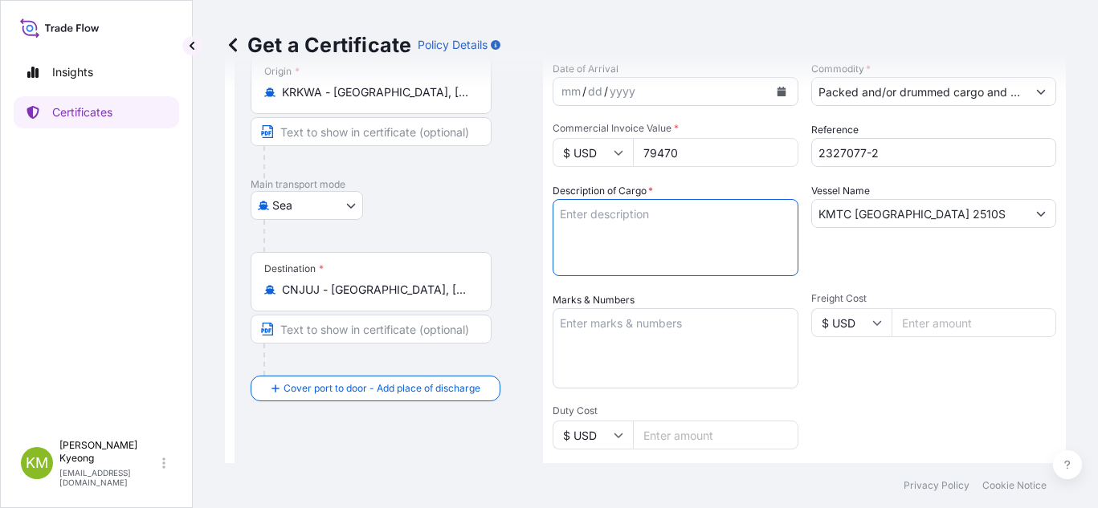
paste textarea "POLYPROPYLENE HP461Y QTY: 72 MT"
click at [664, 215] on textarea "POLYPROPYLENE HP461Y QTY: 72 MT" at bounding box center [675, 237] width 246 height 77
type textarea "POLYPROPYLENE HP461Y QTY: 72 MT"
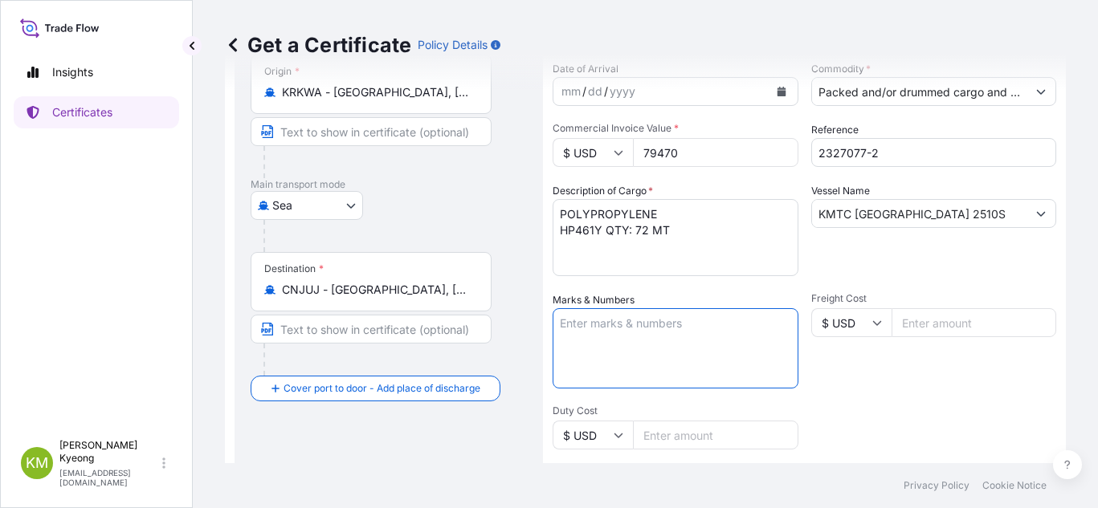
click at [723, 332] on textarea "Marks & Numbers" at bounding box center [675, 348] width 246 height 80
type textarea "N/M"
click at [658, 229] on textarea "POLYPROPYLENE HP461Y QTY: 72 MT" at bounding box center [675, 237] width 246 height 77
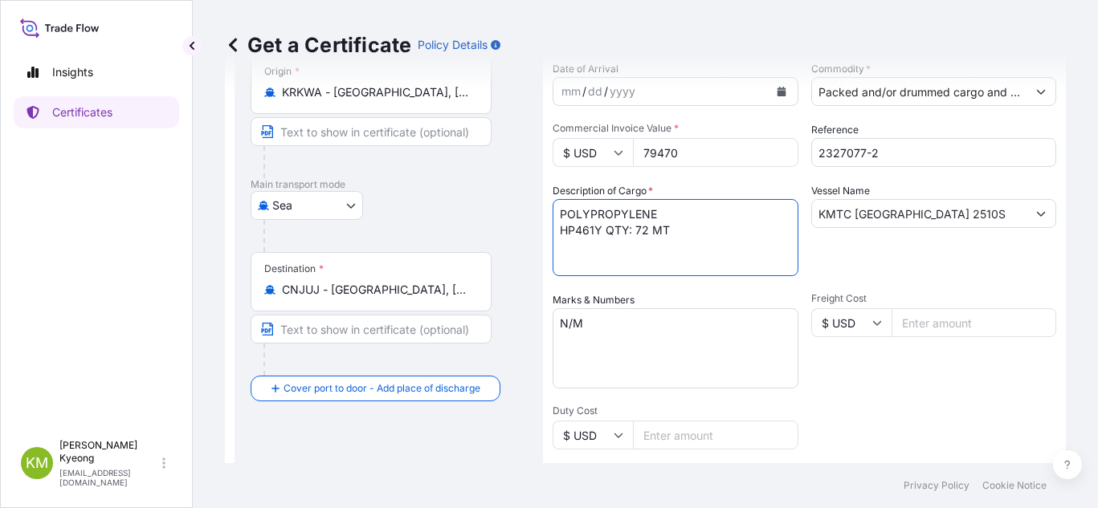
click at [663, 207] on textarea "POLYPROPYLENE HP461Y QTY: 72 MT" at bounding box center [675, 237] width 246 height 77
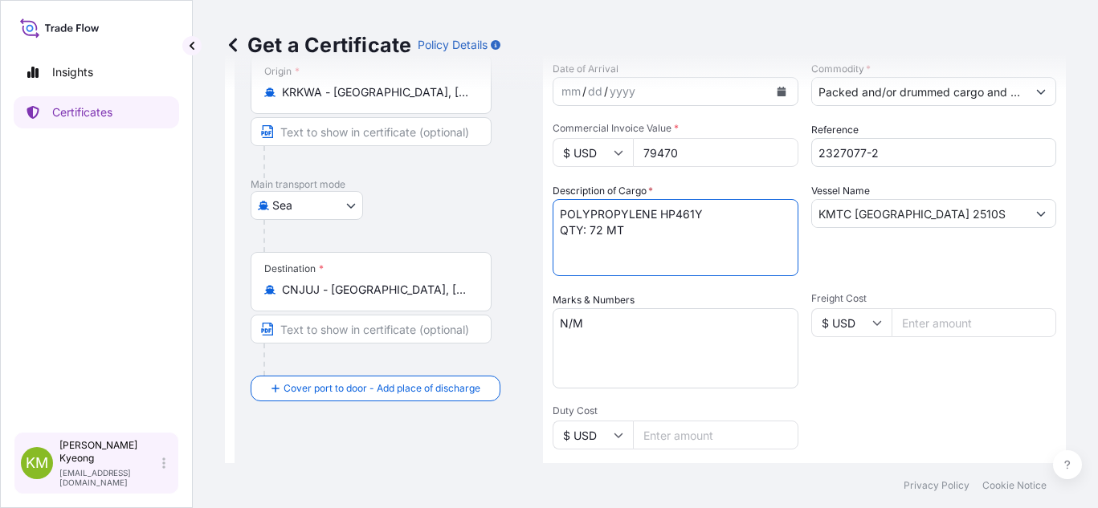
type textarea "POLYPROPYLENE HP461Y QTY: 72 MT"
click at [869, 399] on div "Shipment Details Issue date * [DATE] Date of Departure * [DATE] Date of Arrival…" at bounding box center [803, 321] width 503 height 765
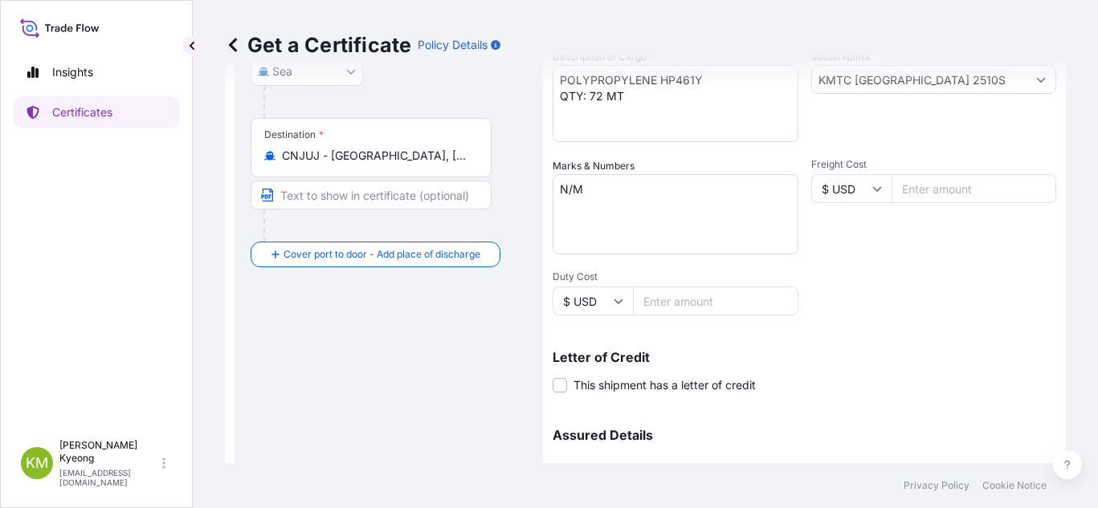
scroll to position [456, 0]
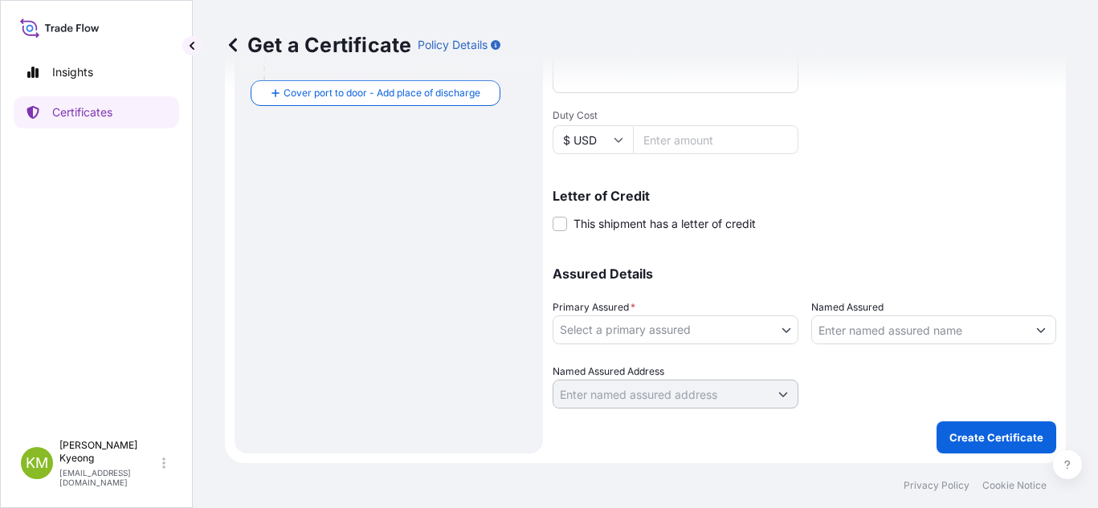
click at [675, 327] on body "Insights Certificates [PERSON_NAME] Min [PERSON_NAME] [EMAIL_ADDRESS][DOMAIN_NA…" at bounding box center [549, 254] width 1098 height 508
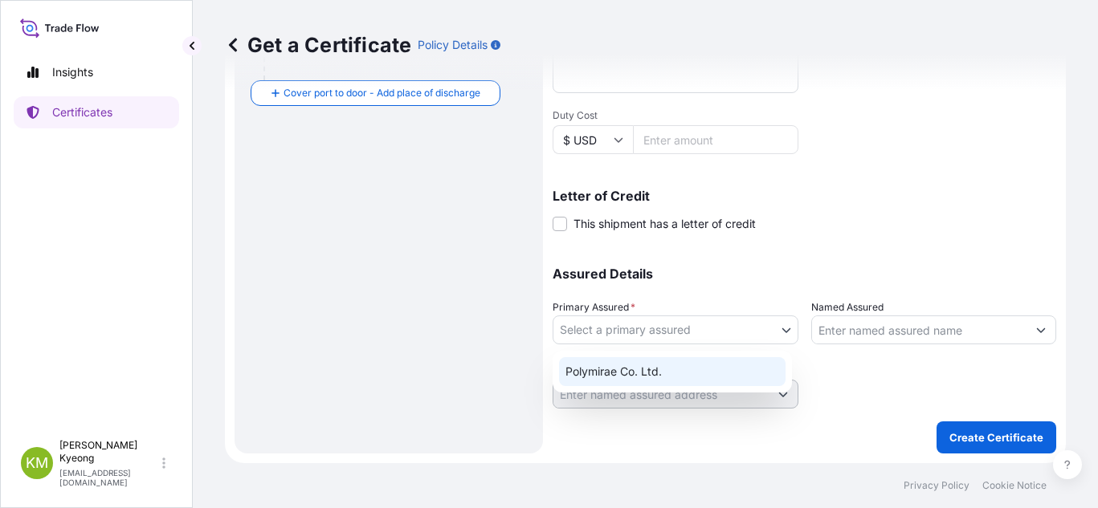
click at [677, 373] on div "Polymirae Co. Ltd." at bounding box center [672, 371] width 226 height 29
select select "32021"
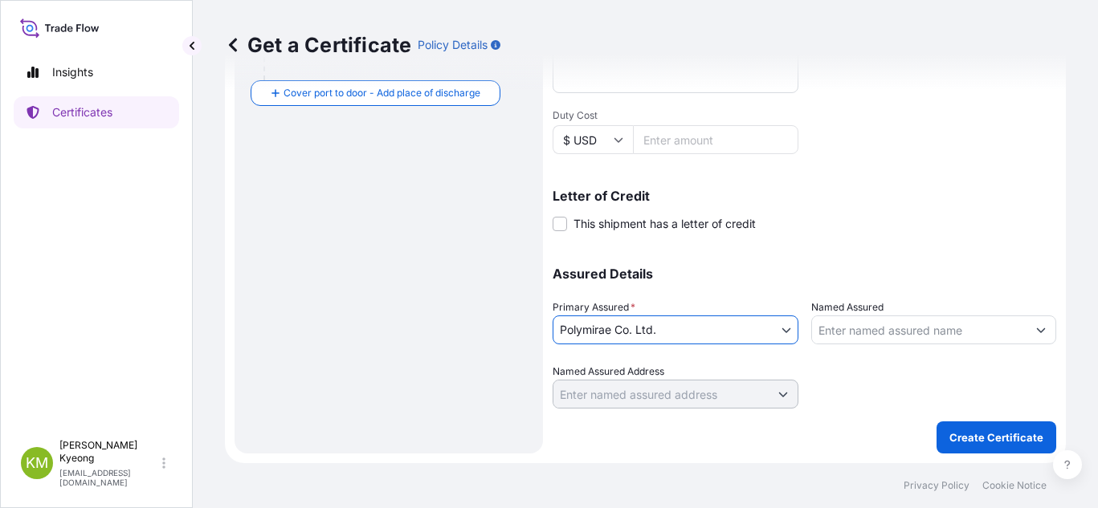
click at [863, 327] on input "Named Assured" at bounding box center [919, 330] width 215 height 29
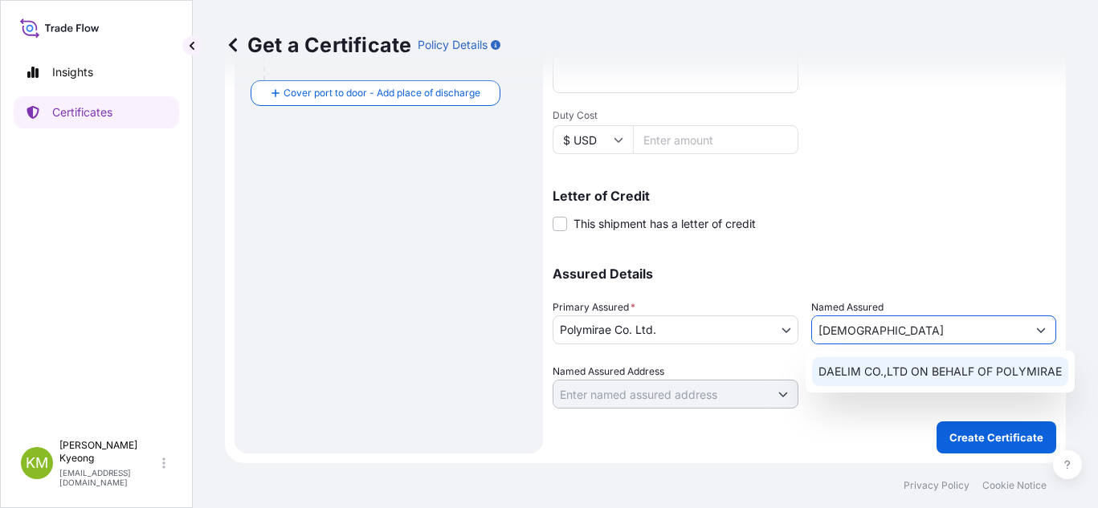
click at [867, 377] on span "DAELIM CO.,LTD ON BEHALF OF POLYMIRAE" at bounding box center [939, 372] width 243 height 16
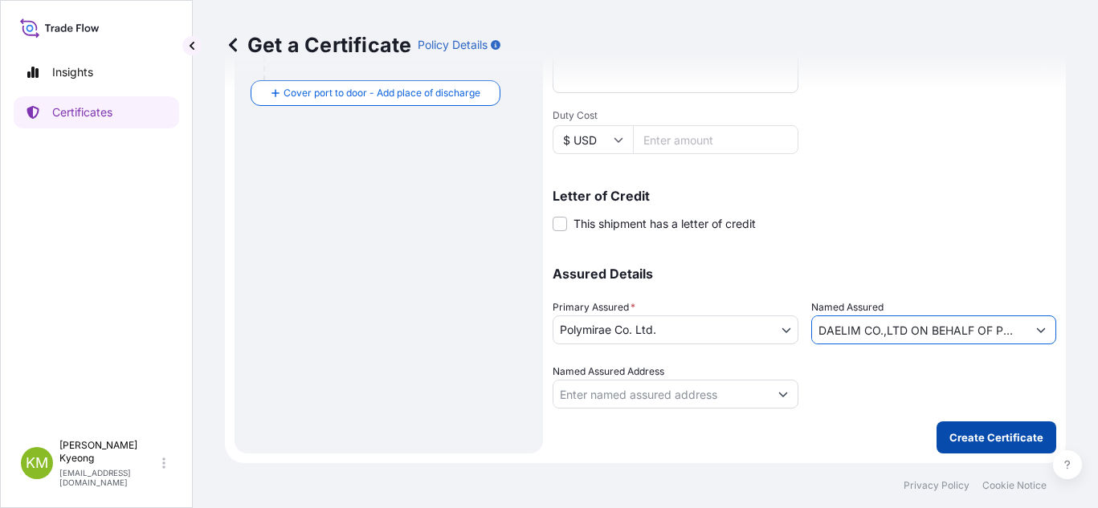
type input "DAELIM CO.,LTD ON BEHALF OF POLYMIRAE"
click at [955, 437] on p "Create Certificate" at bounding box center [996, 438] width 94 height 16
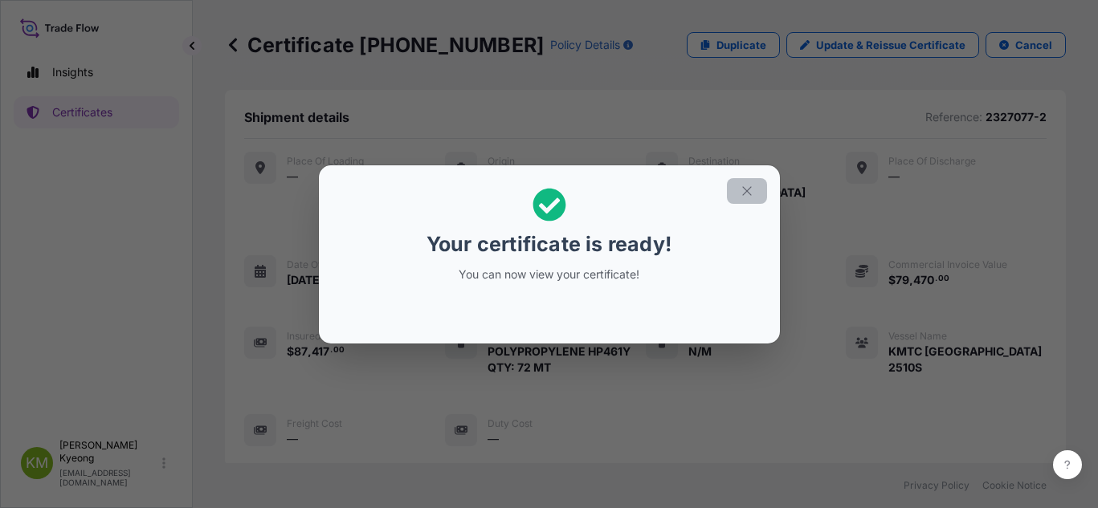
click at [746, 191] on icon "button" at bounding box center [746, 190] width 9 height 9
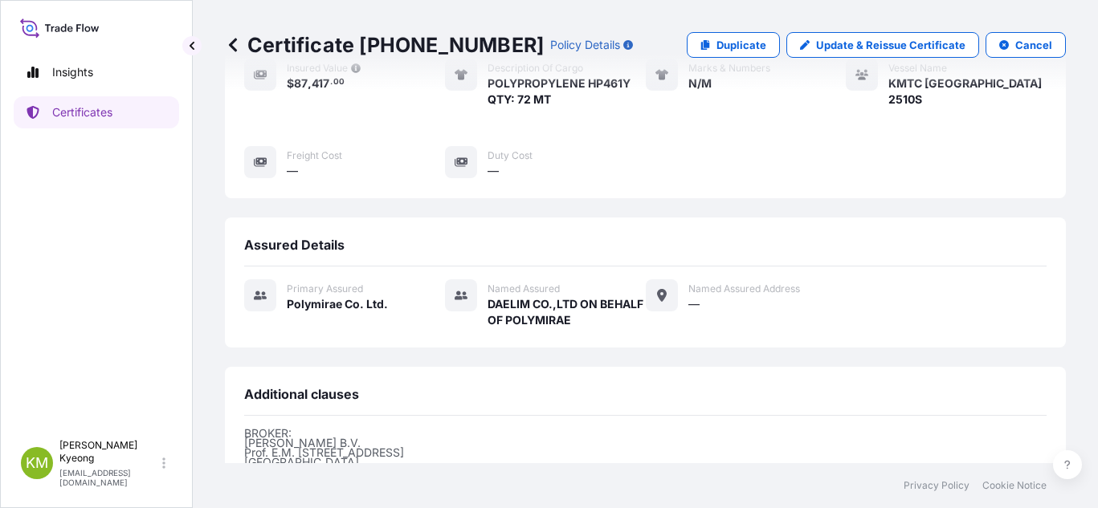
scroll to position [467, 0]
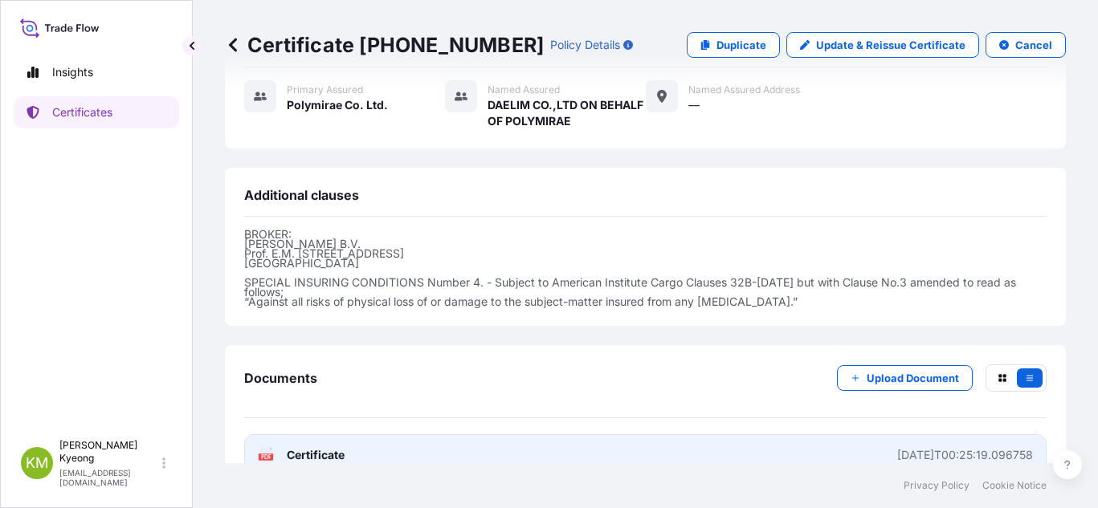
click at [361, 434] on link "PDF Certificate [DATE]T00:25:19.096758" at bounding box center [645, 455] width 802 height 42
